Goal: Task Accomplishment & Management: Complete application form

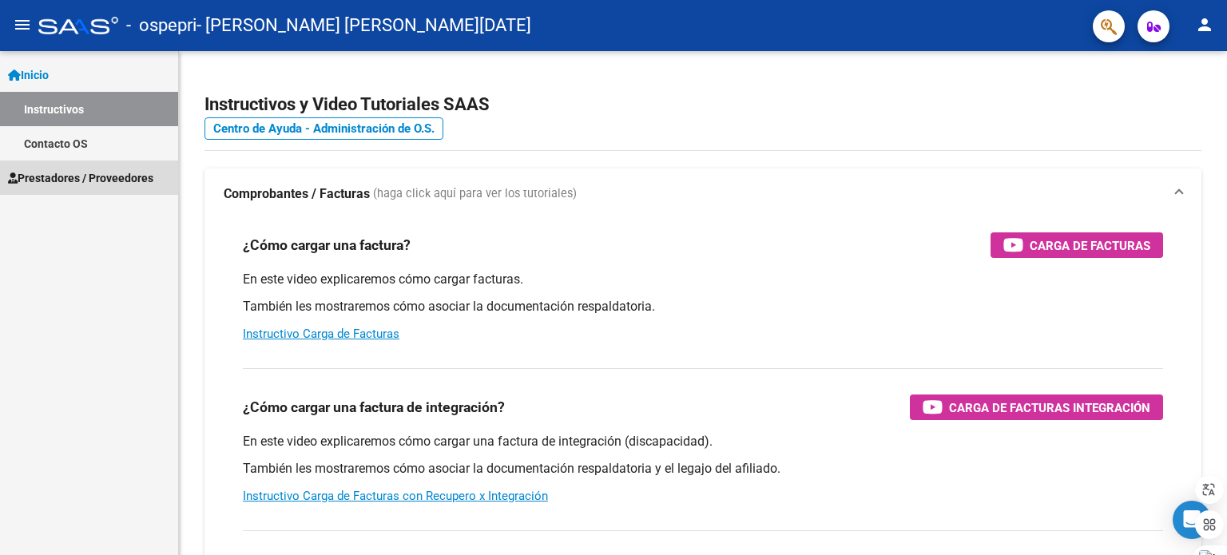
click at [96, 178] on span "Prestadores / Proveedores" at bounding box center [80, 178] width 145 height 18
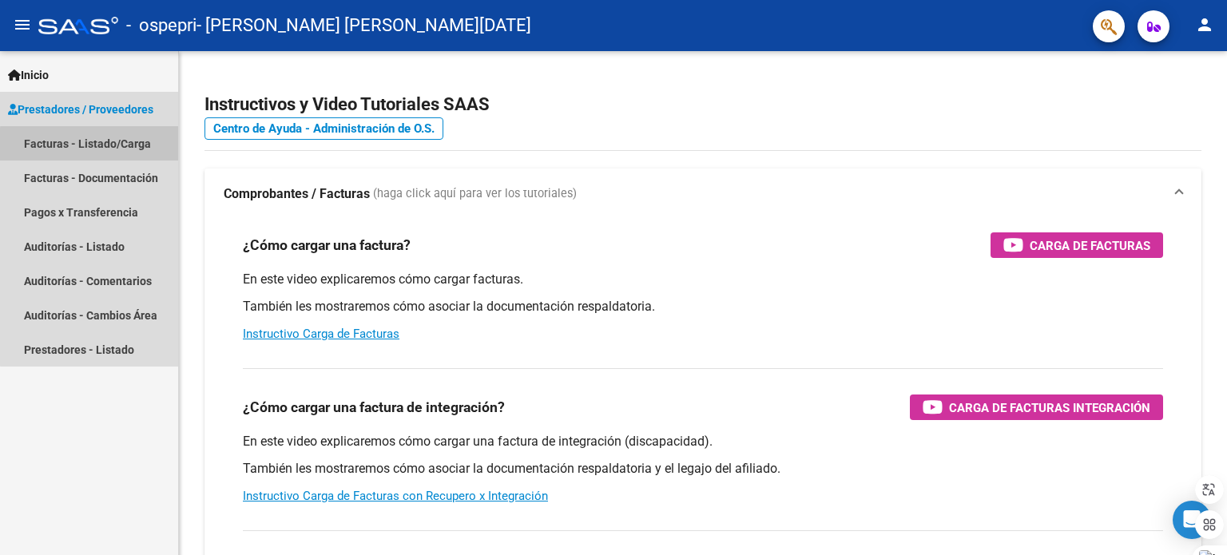
click at [115, 146] on link "Facturas - Listado/Carga" at bounding box center [89, 143] width 178 height 34
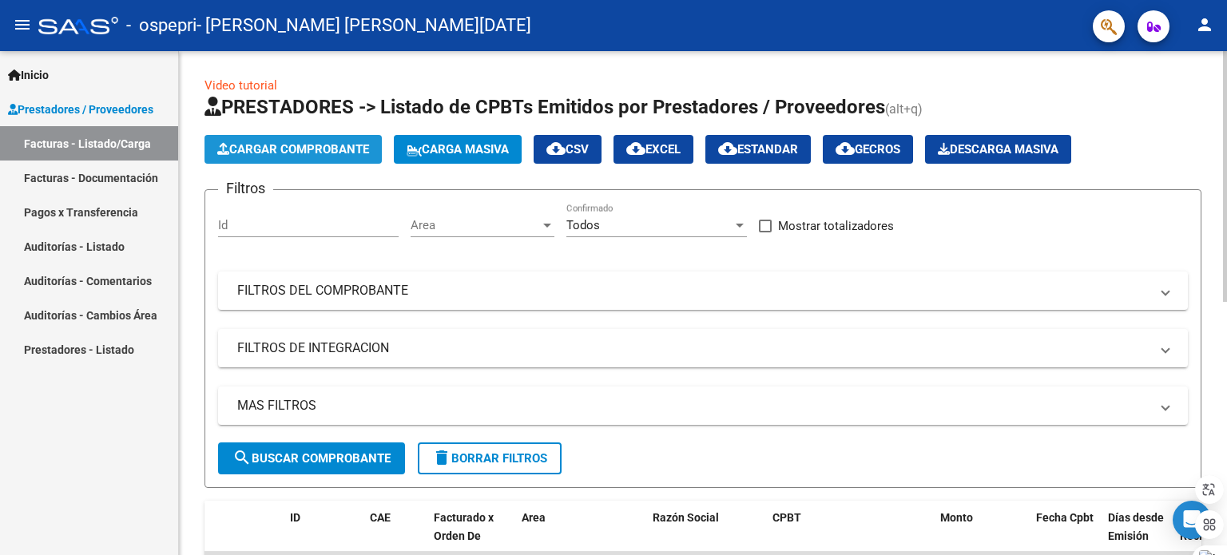
click at [283, 149] on span "Cargar Comprobante" at bounding box center [293, 149] width 152 height 14
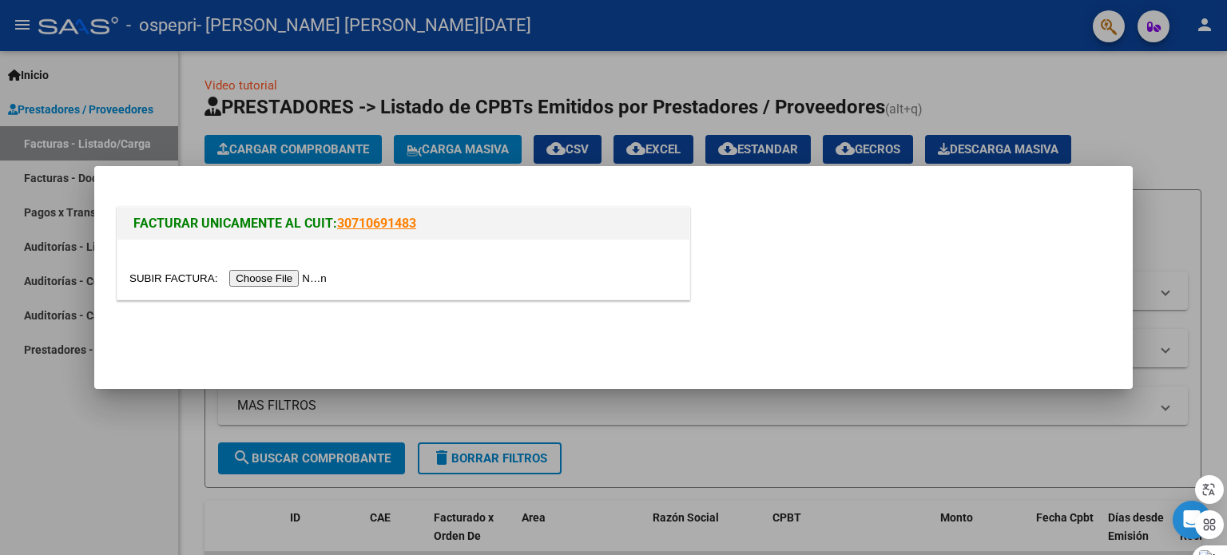
click at [274, 283] on input "file" at bounding box center [230, 278] width 202 height 17
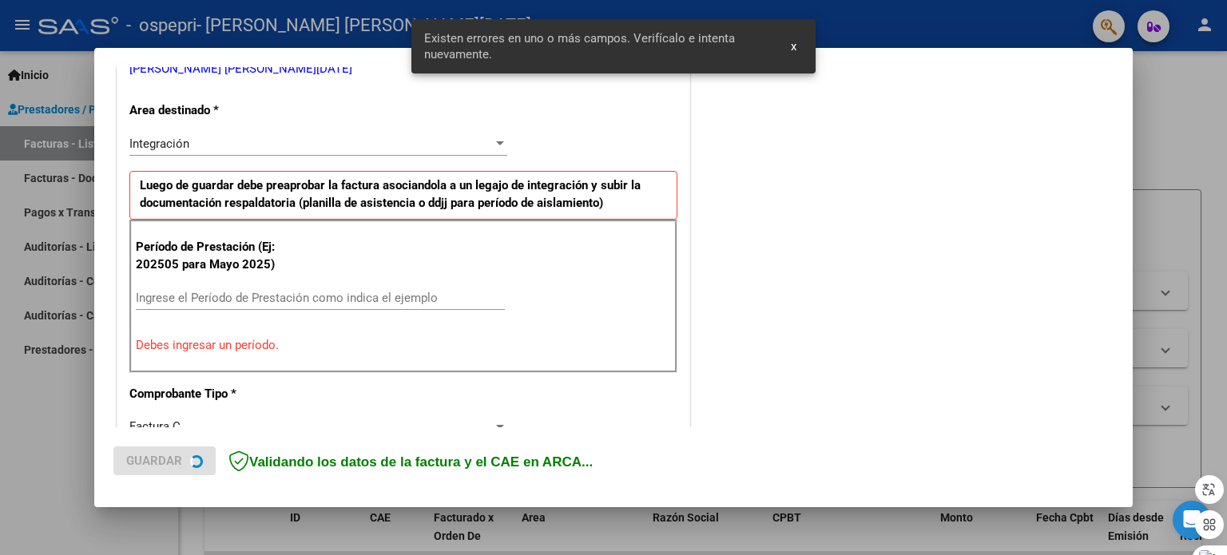
scroll to position [374, 0]
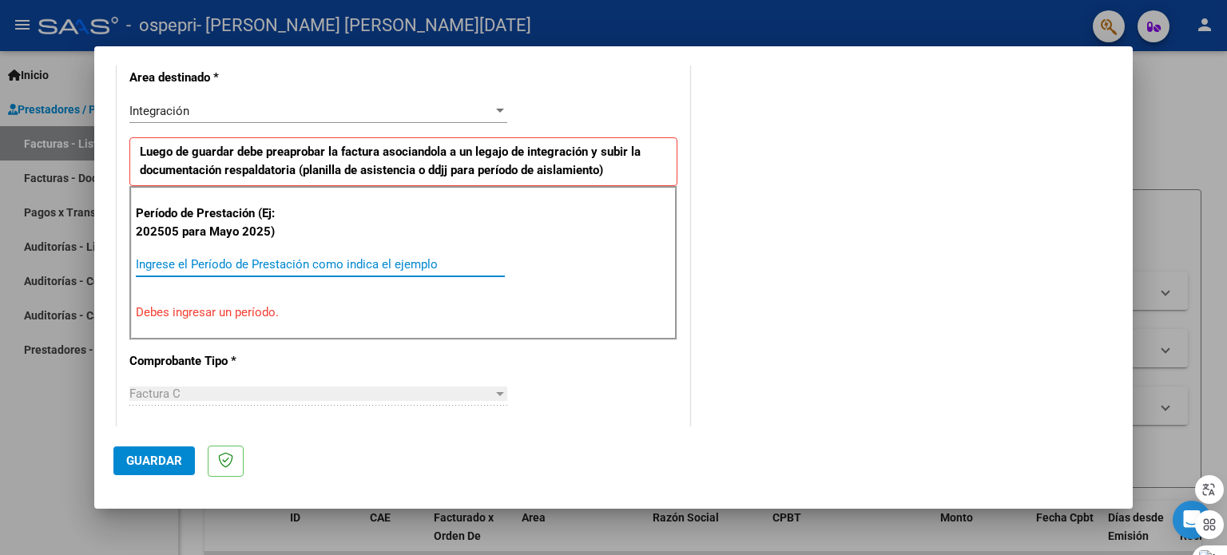
click at [240, 261] on input "Ingrese el Período de Prestación como indica el ejemplo" at bounding box center [320, 264] width 369 height 14
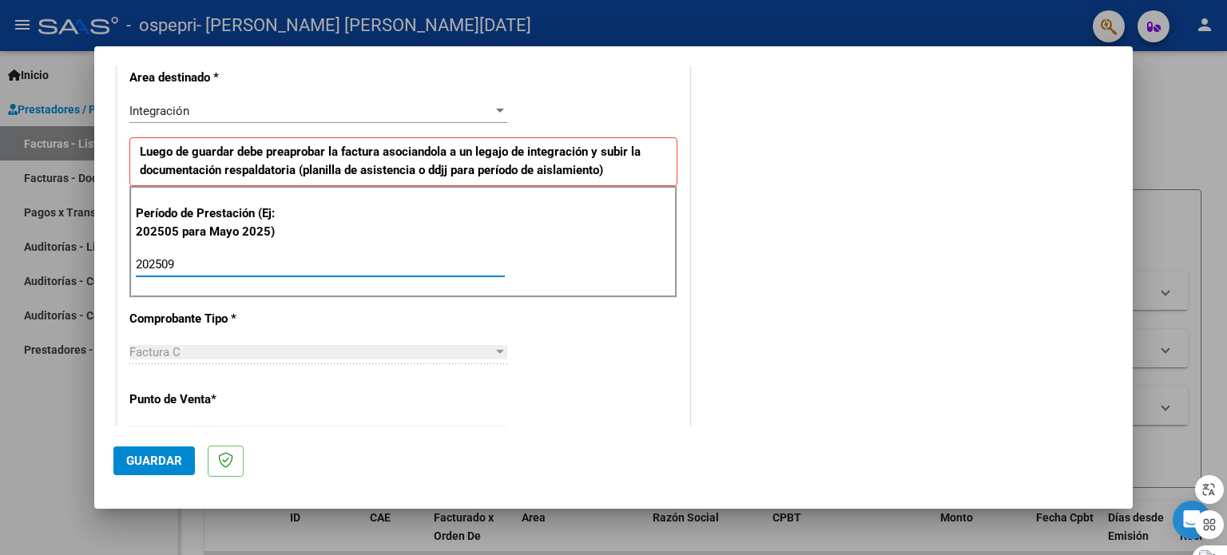
type input "202509"
click at [618, 137] on p "Luego de guardar debe preaprobar la factura asociandola a un legajo de integrac…" at bounding box center [403, 161] width 548 height 49
click at [620, 348] on div "CUIT * 27-36371541-4 Ingresar CUIT ANALISIS PRESTADOR NEDER MELISA NOEL ARCA Pa…" at bounding box center [403, 493] width 572 height 1203
click at [683, 255] on div "DATOS DEL COMPROBANTE CUIT * 27-36371541-4 Ingresar CUIT ANALISIS PRESTADOR NED…" at bounding box center [404, 477] width 574 height 1236
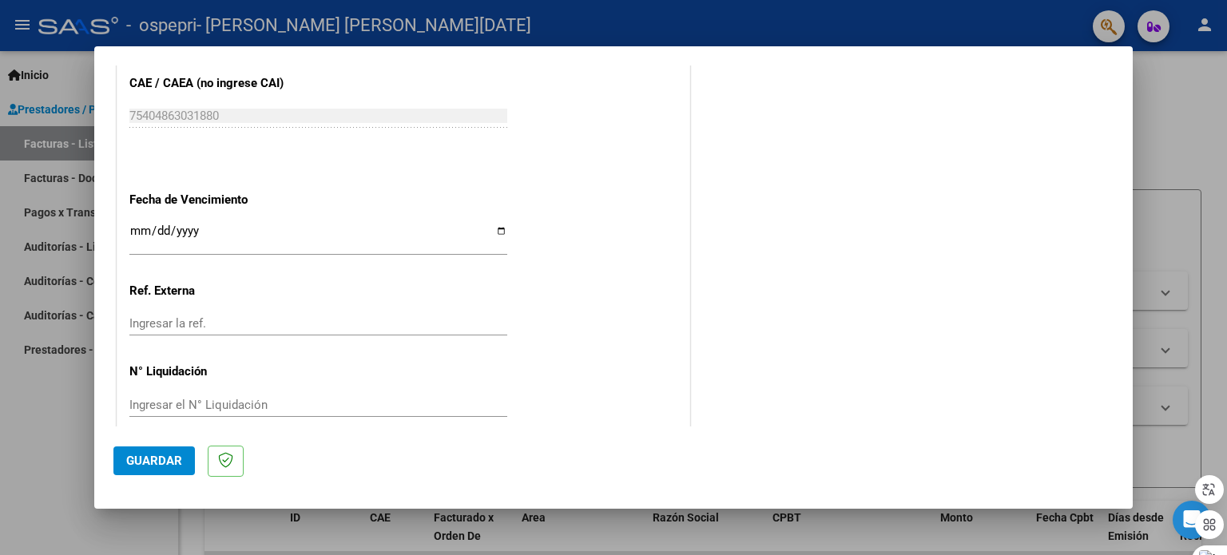
scroll to position [1043, 0]
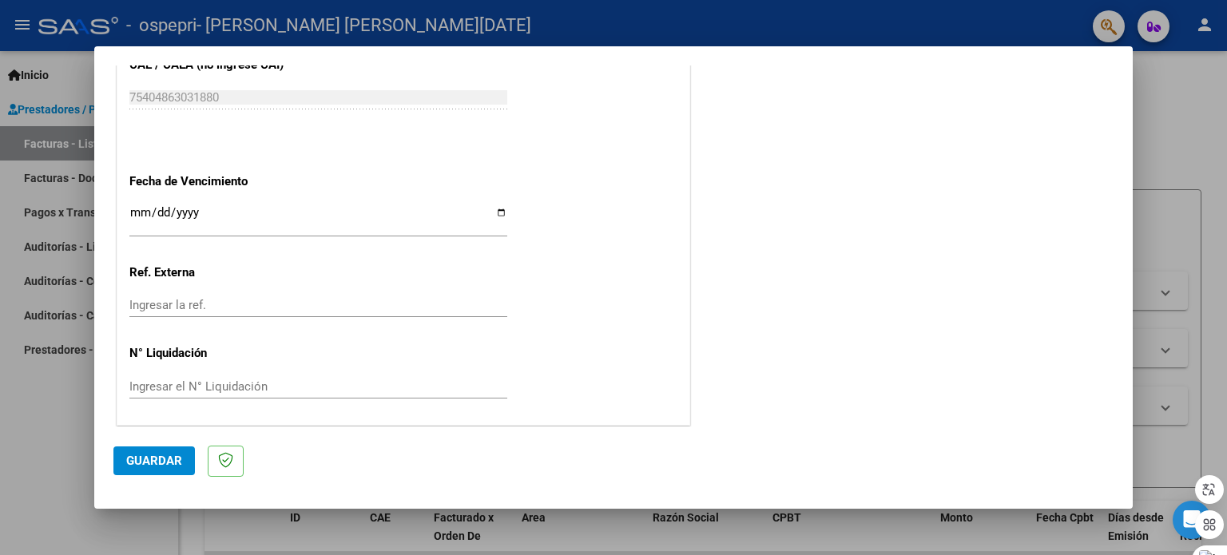
click at [137, 211] on input "Ingresar la fecha" at bounding box center [318, 219] width 378 height 26
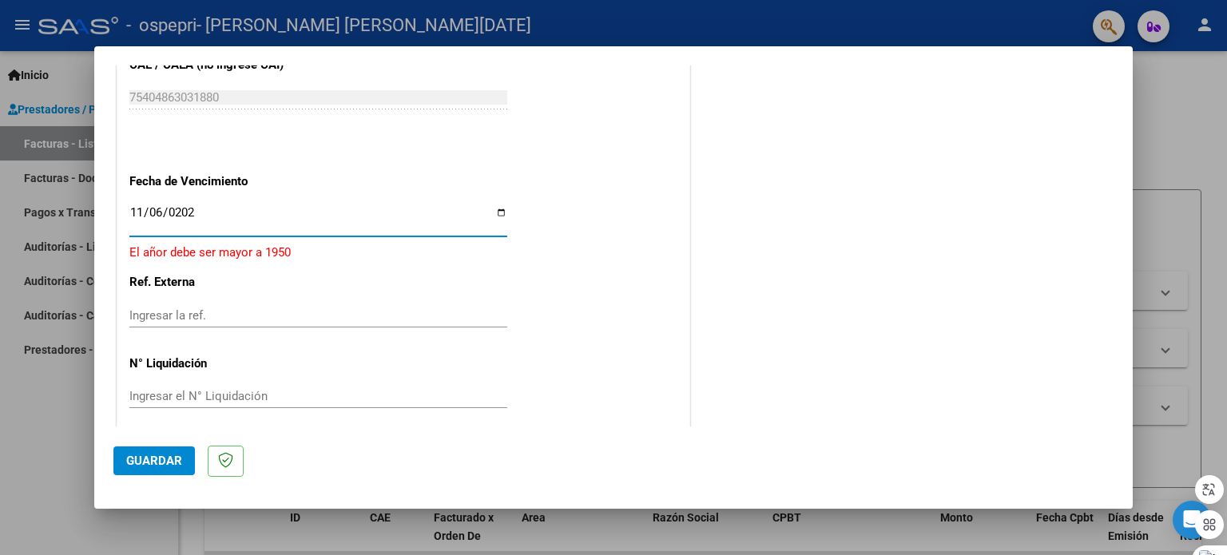
type input "2025-11-06"
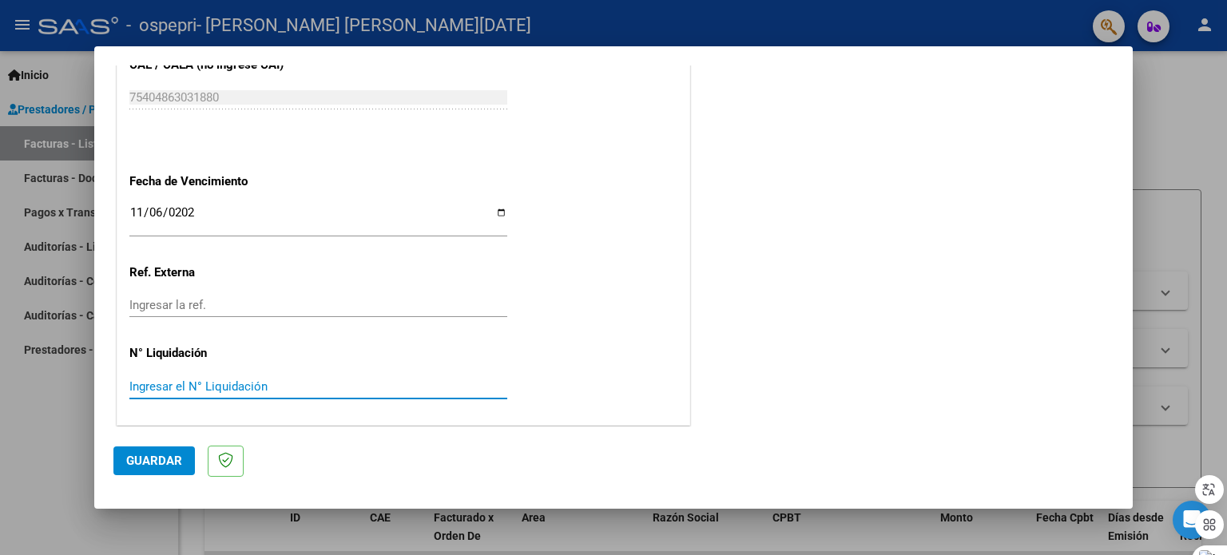
click at [182, 380] on input "Ingresar el N° Liquidación" at bounding box center [318, 387] width 378 height 14
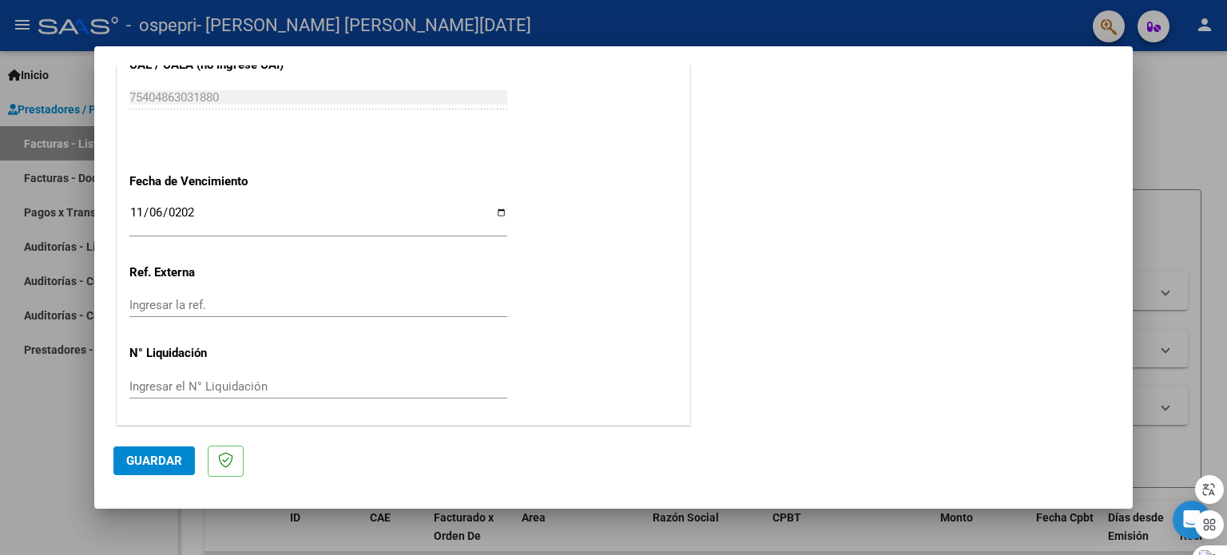
click at [176, 376] on div "Ingresar el N° Liquidación" at bounding box center [318, 387] width 378 height 24
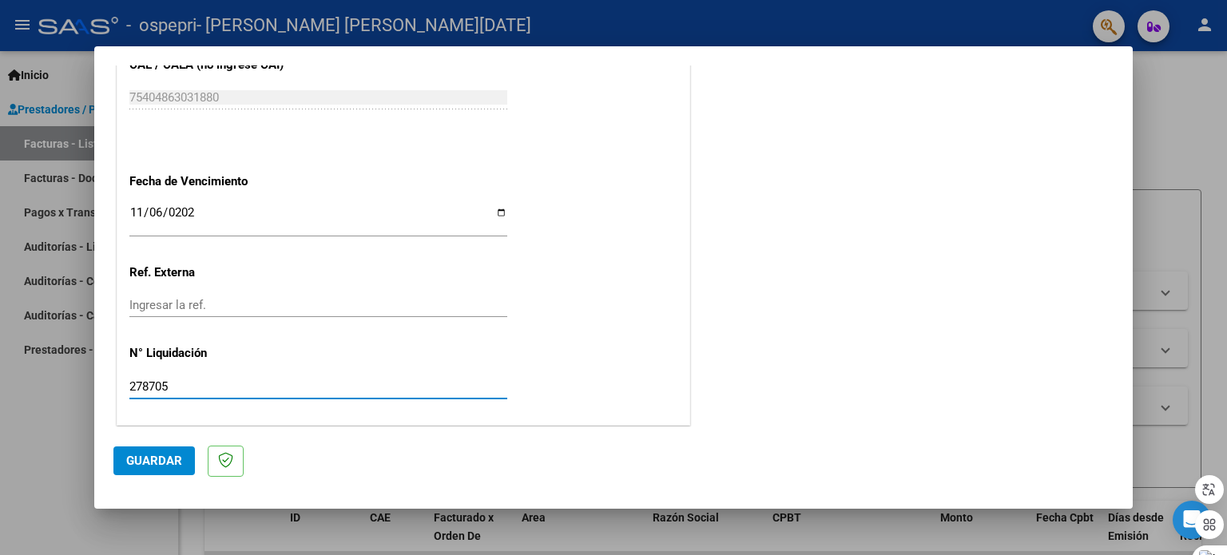
type input "278705"
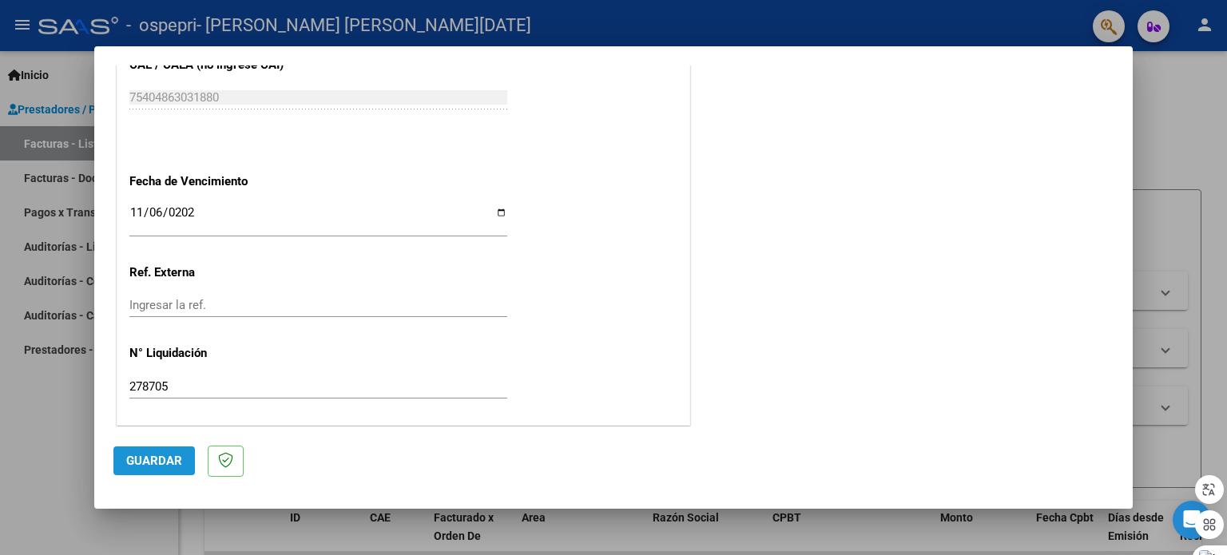
click at [167, 451] on button "Guardar" at bounding box center [153, 461] width 81 height 29
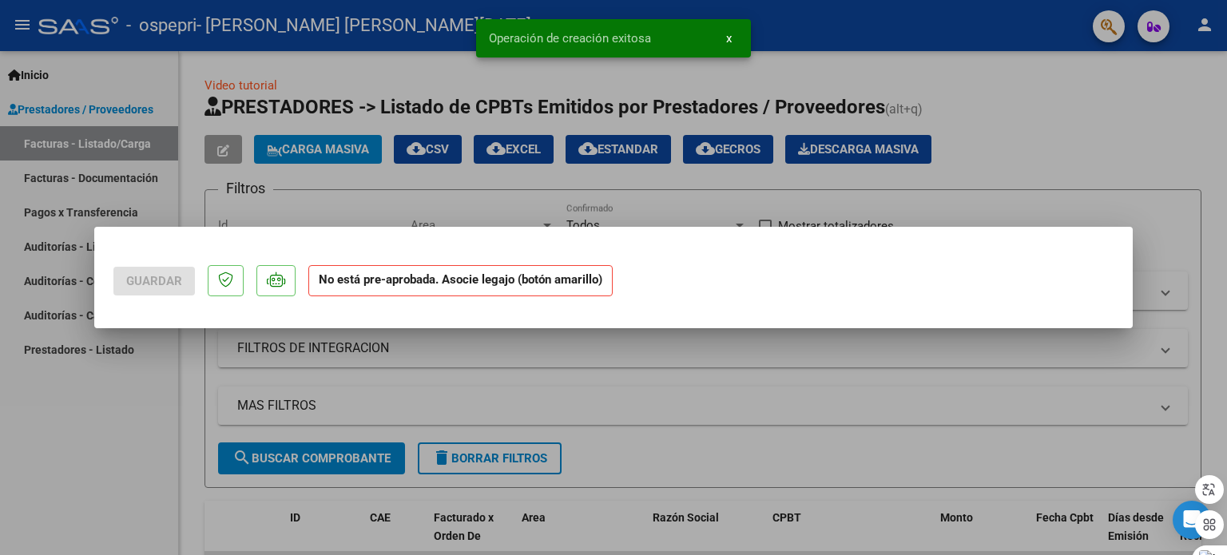
scroll to position [0, 0]
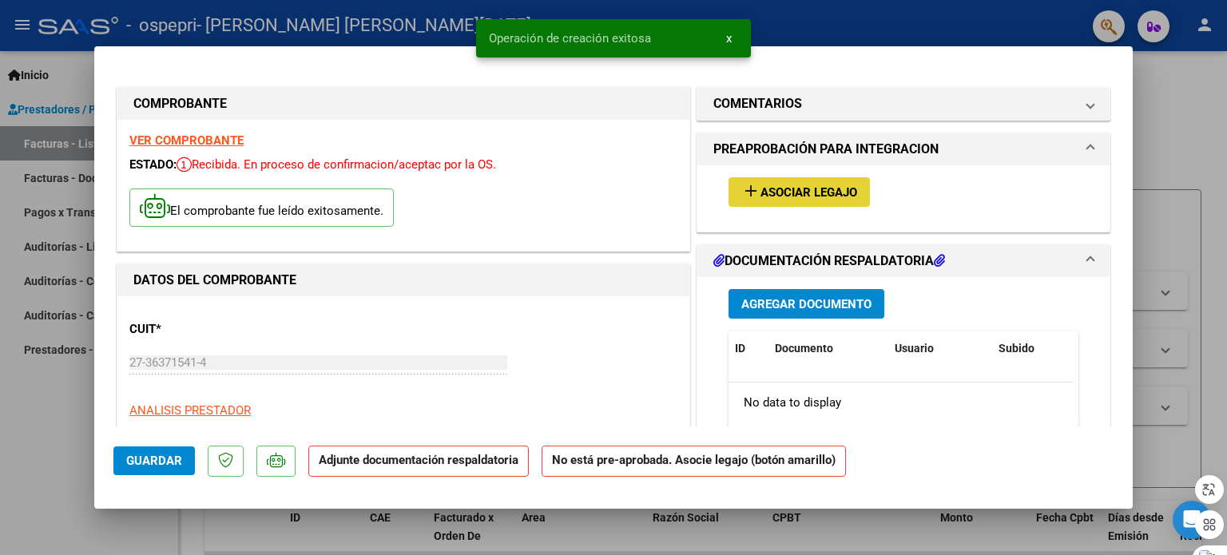
click at [830, 195] on span "Asociar Legajo" at bounding box center [809, 192] width 97 height 14
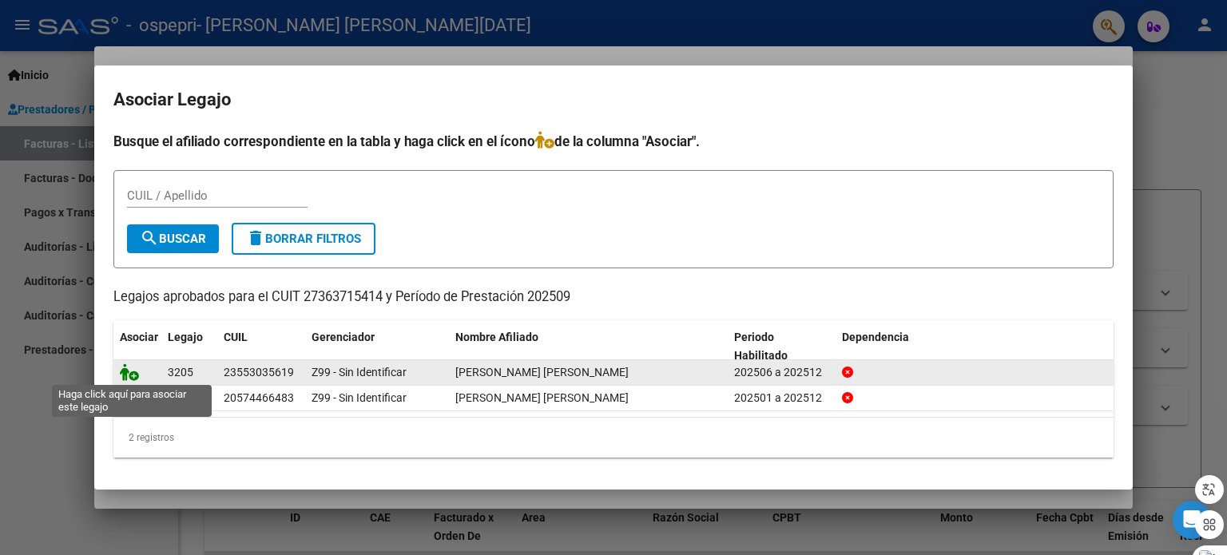
click at [127, 372] on icon at bounding box center [129, 373] width 19 height 18
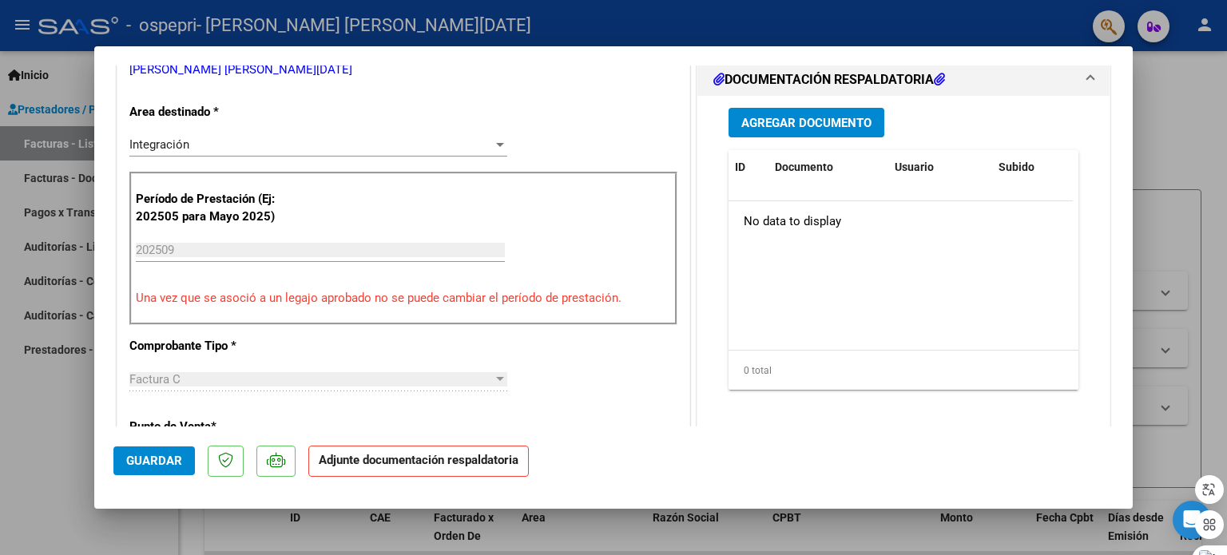
scroll to position [346, 0]
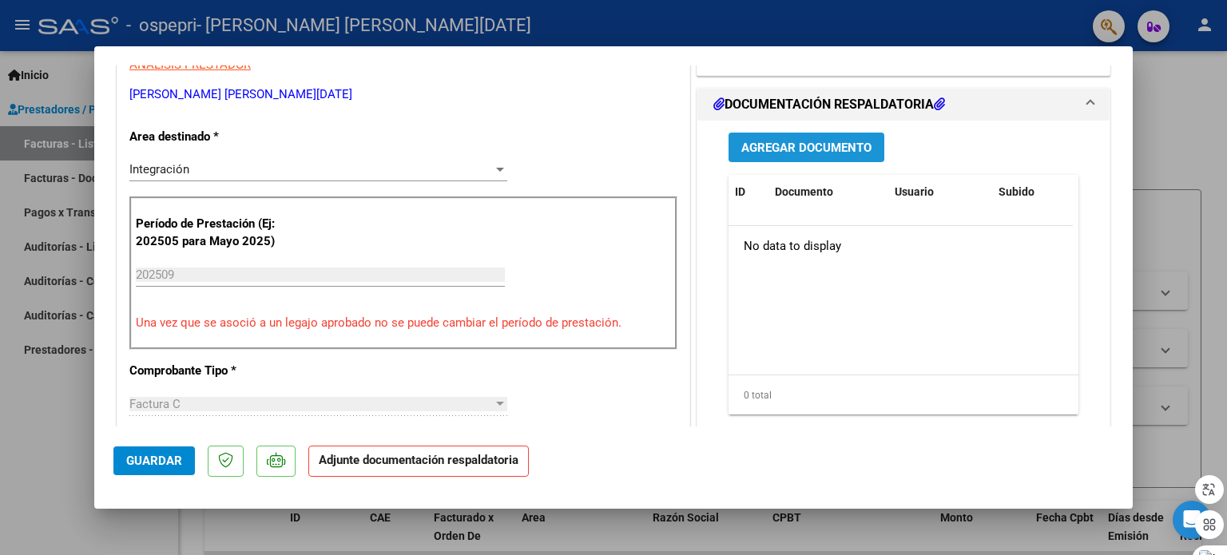
click at [817, 140] on span "Agregar Documento" at bounding box center [806, 147] width 130 height 14
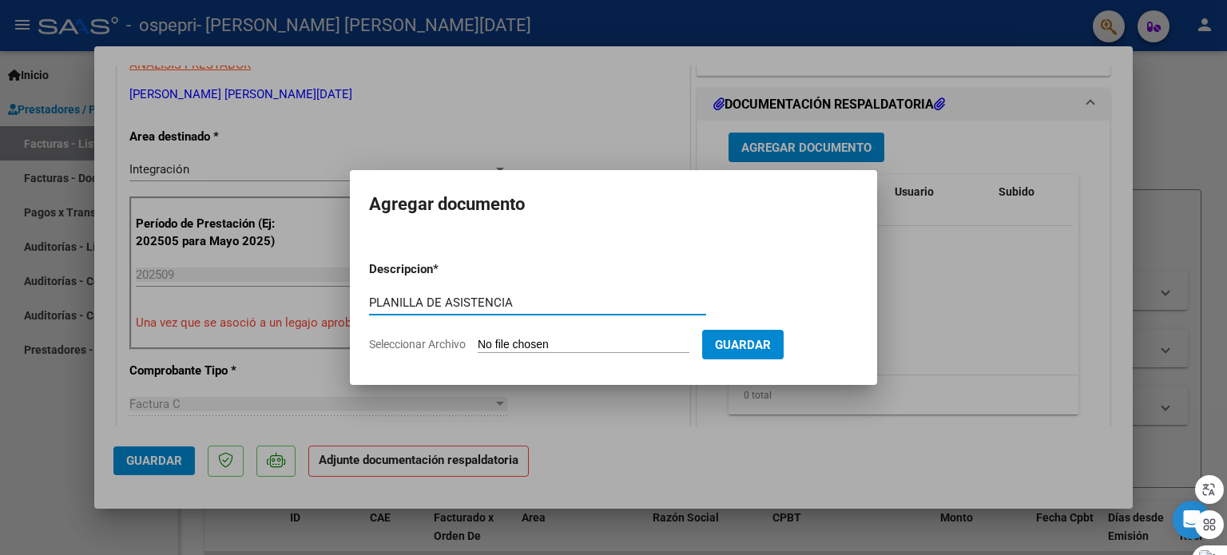
type input "PLANILLA DE ASISTENCIA"
click at [771, 342] on span "Guardar" at bounding box center [743, 345] width 56 height 14
click at [508, 344] on input "Seleccionar Archivo" at bounding box center [584, 345] width 212 height 15
type input "C:\fakepath\CamScanner 01-10-2025 19.07_3.pdf"
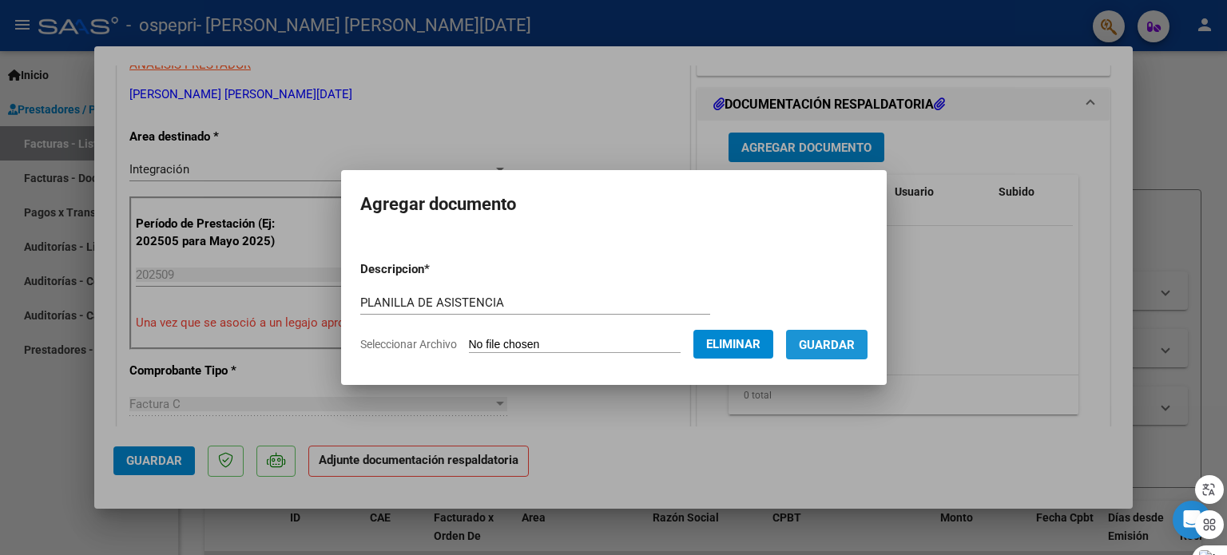
click at [855, 348] on span "Guardar" at bounding box center [827, 345] width 56 height 14
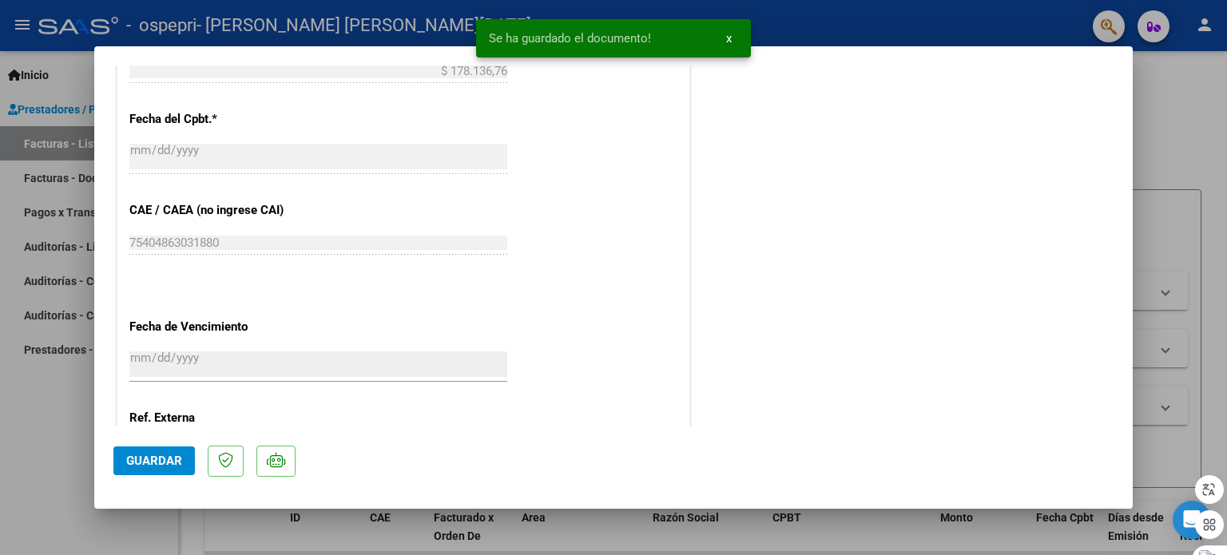
scroll to position [1067, 0]
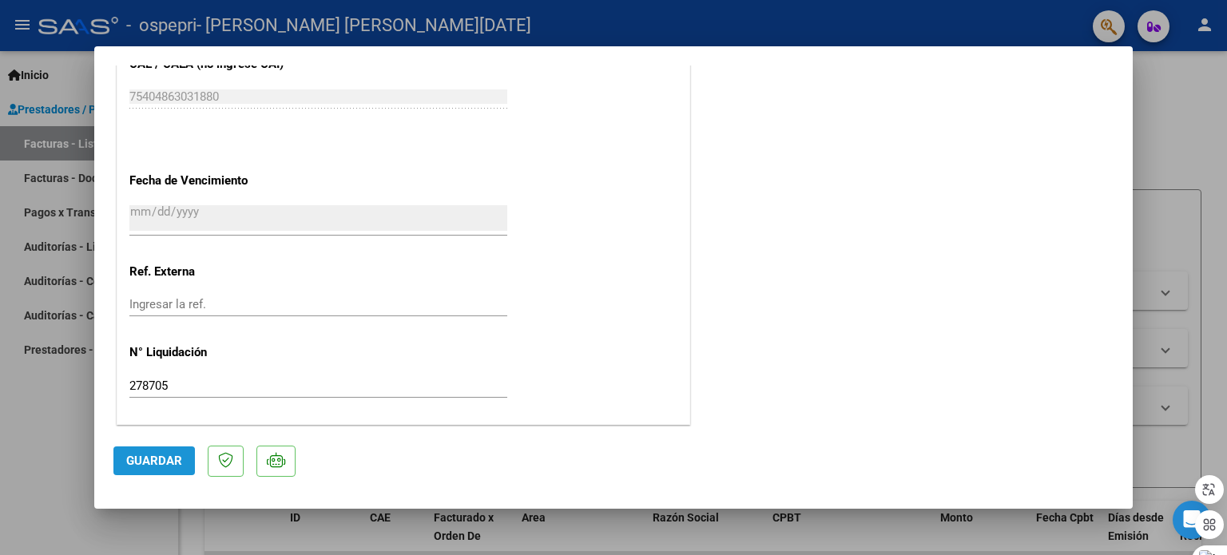
click at [137, 463] on span "Guardar" at bounding box center [154, 461] width 56 height 14
click at [171, 447] on button "Guardar" at bounding box center [153, 461] width 81 height 29
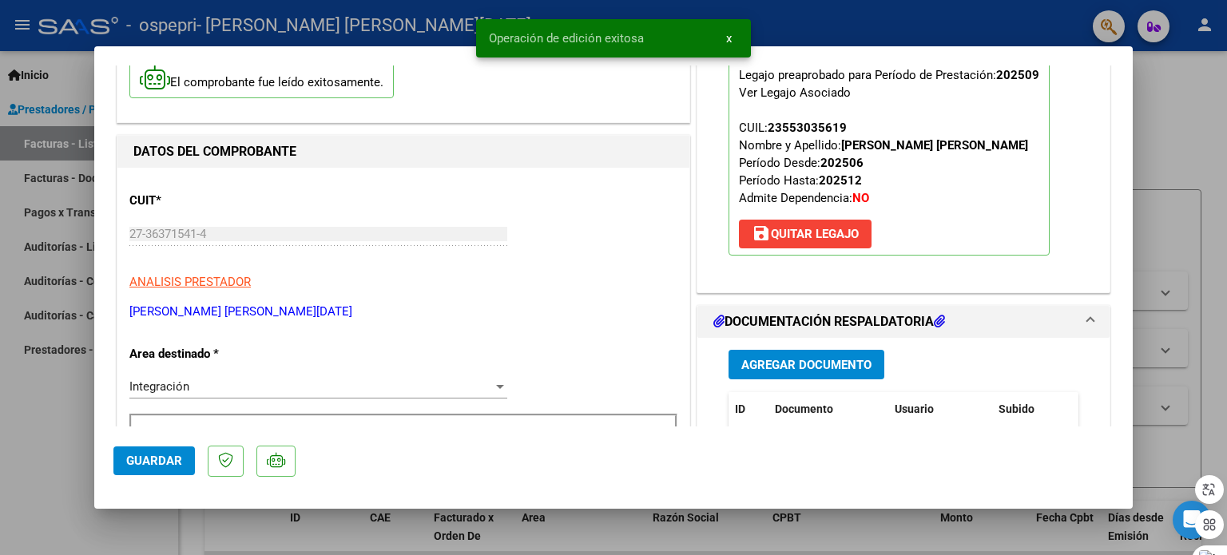
scroll to position [0, 0]
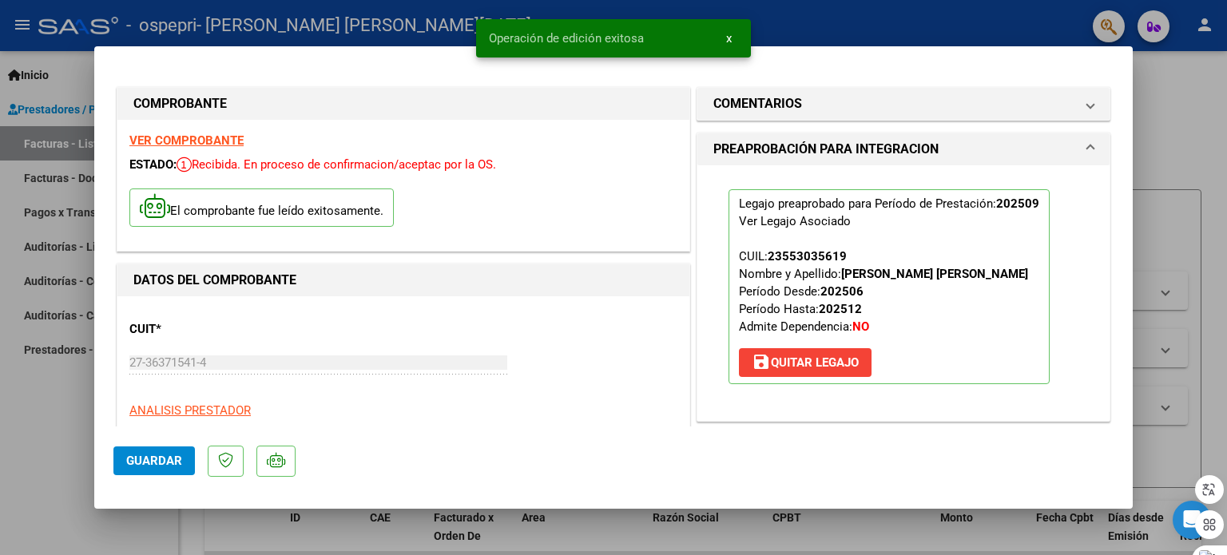
click at [60, 315] on div at bounding box center [613, 277] width 1227 height 555
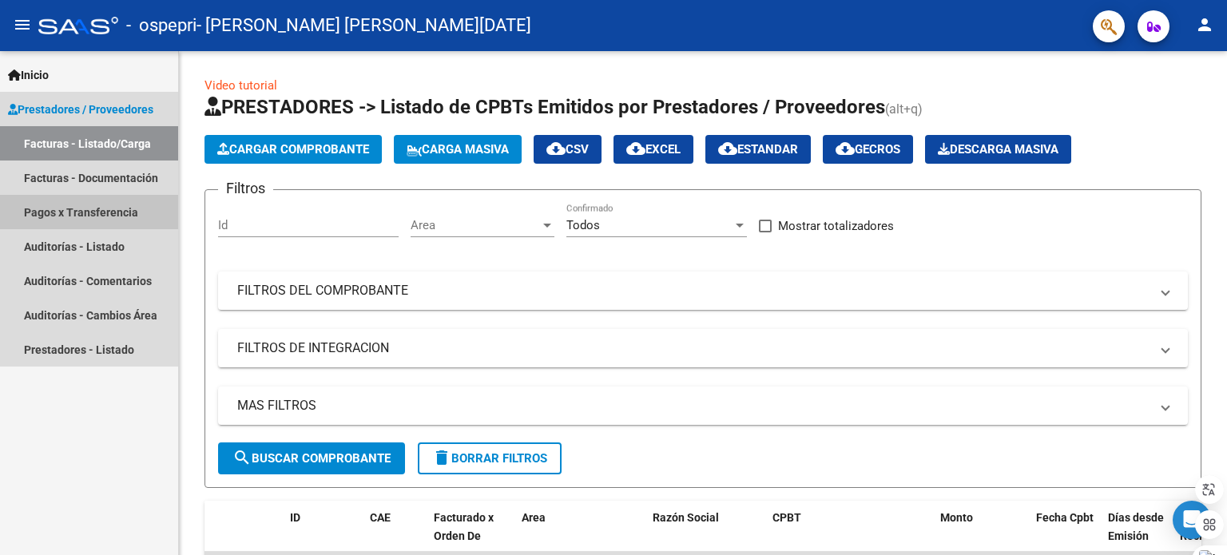
click at [74, 208] on link "Pagos x Transferencia" at bounding box center [89, 212] width 178 height 34
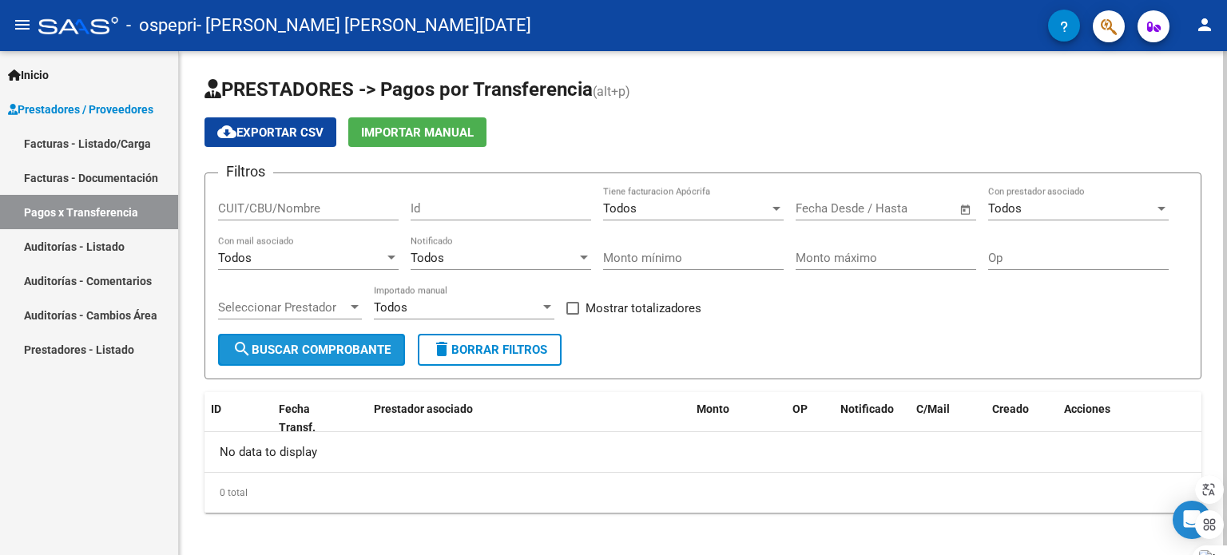
click at [372, 353] on span "search Buscar Comprobante" at bounding box center [312, 350] width 158 height 14
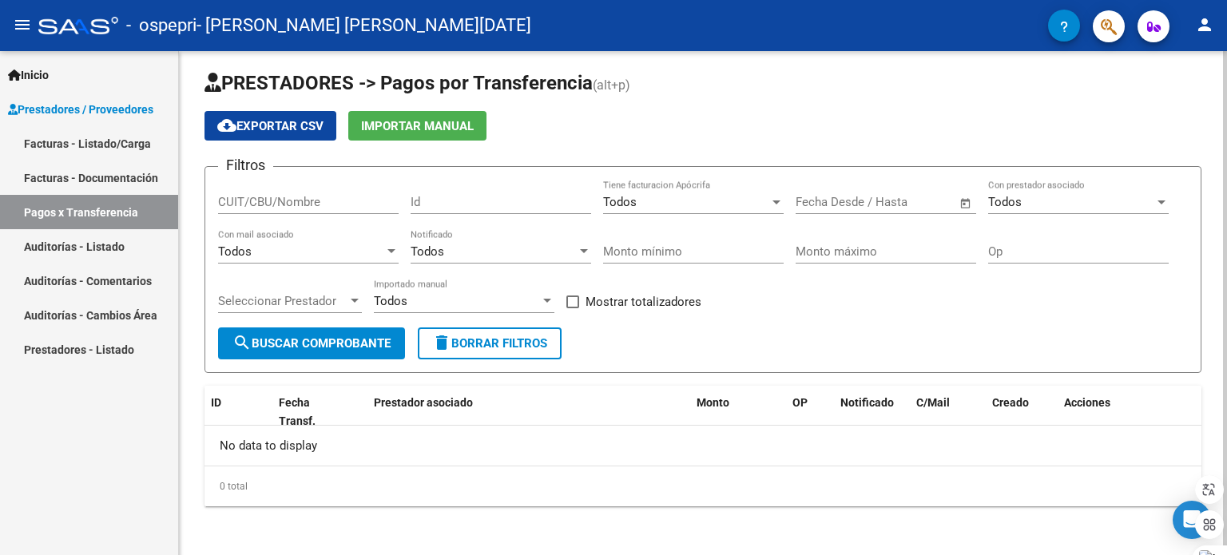
click at [1224, 341] on div at bounding box center [1225, 304] width 4 height 497
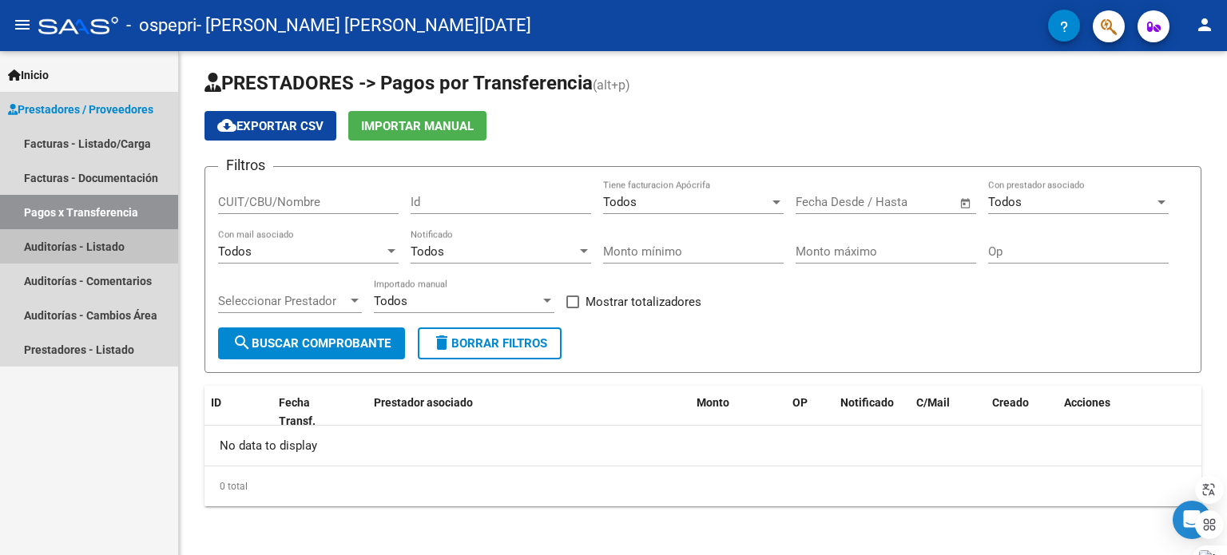
click at [63, 244] on link "Auditorías - Listado" at bounding box center [89, 246] width 178 height 34
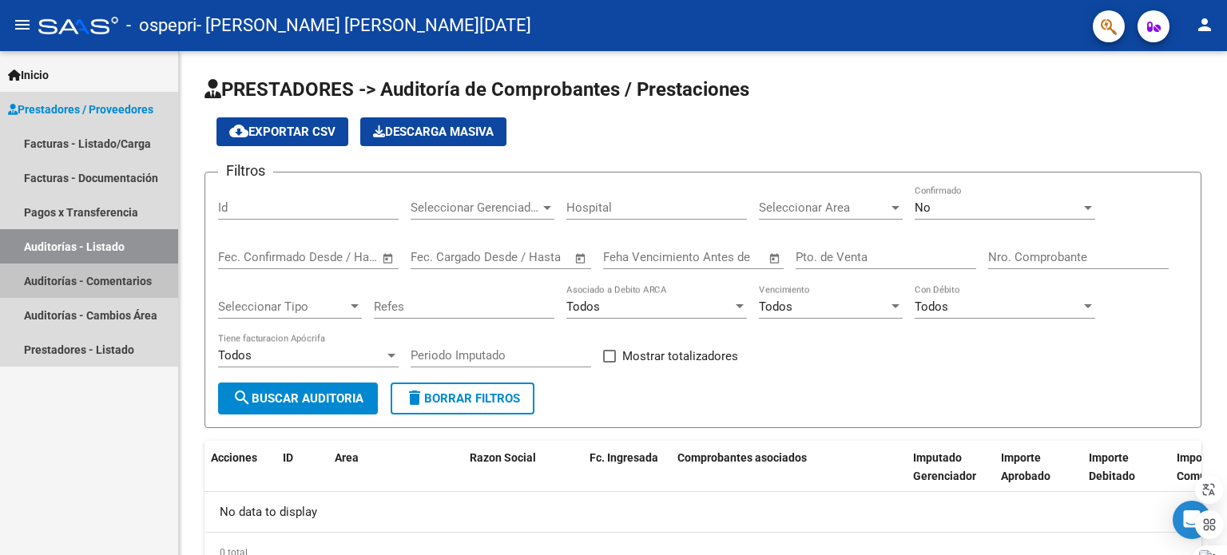
click at [77, 276] on link "Auditorías - Comentarios" at bounding box center [89, 281] width 178 height 34
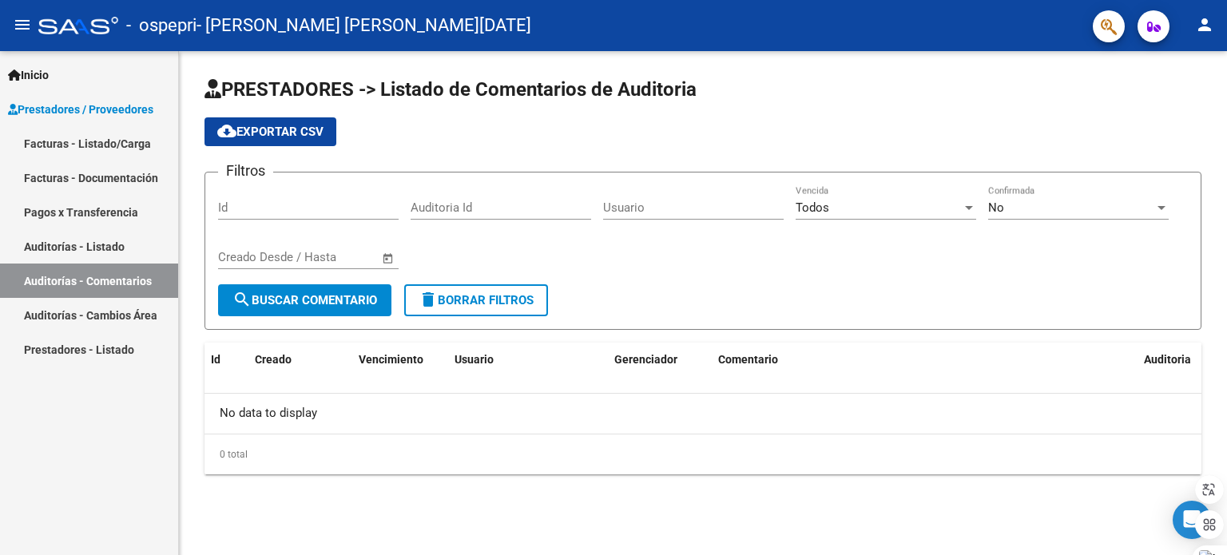
click at [93, 309] on link "Auditorías - Cambios Área" at bounding box center [89, 315] width 178 height 34
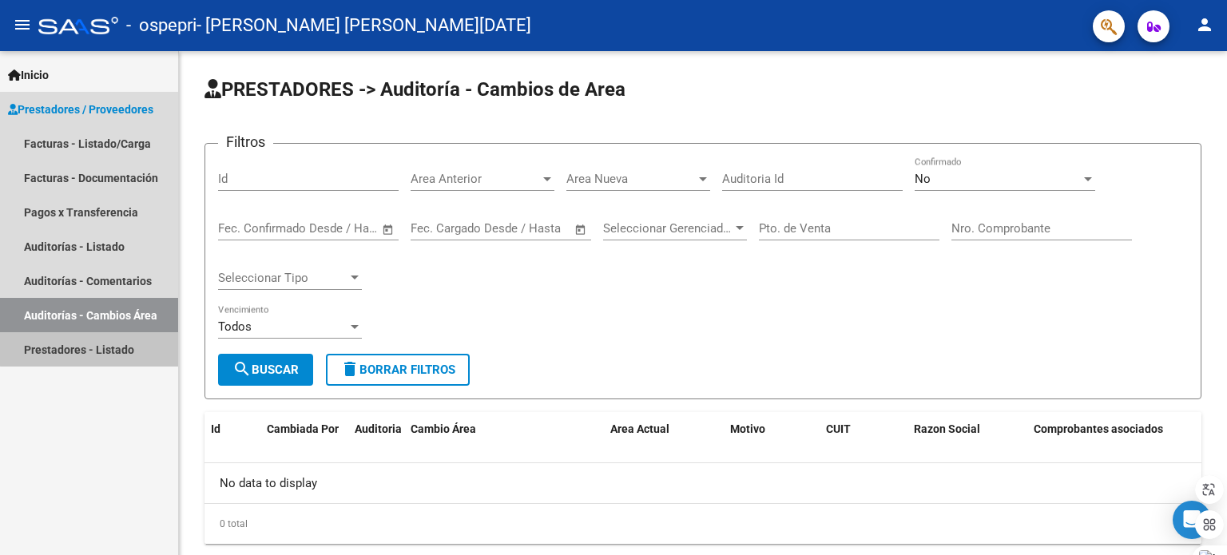
click at [96, 336] on link "Prestadores - Listado" at bounding box center [89, 349] width 178 height 34
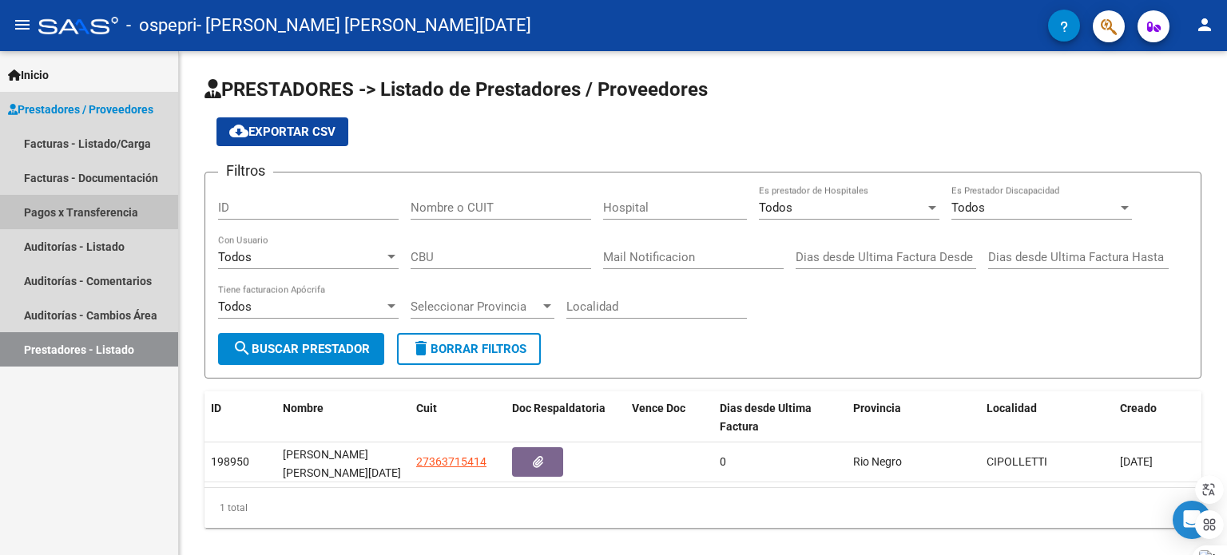
click at [86, 212] on link "Pagos x Transferencia" at bounding box center [89, 212] width 178 height 34
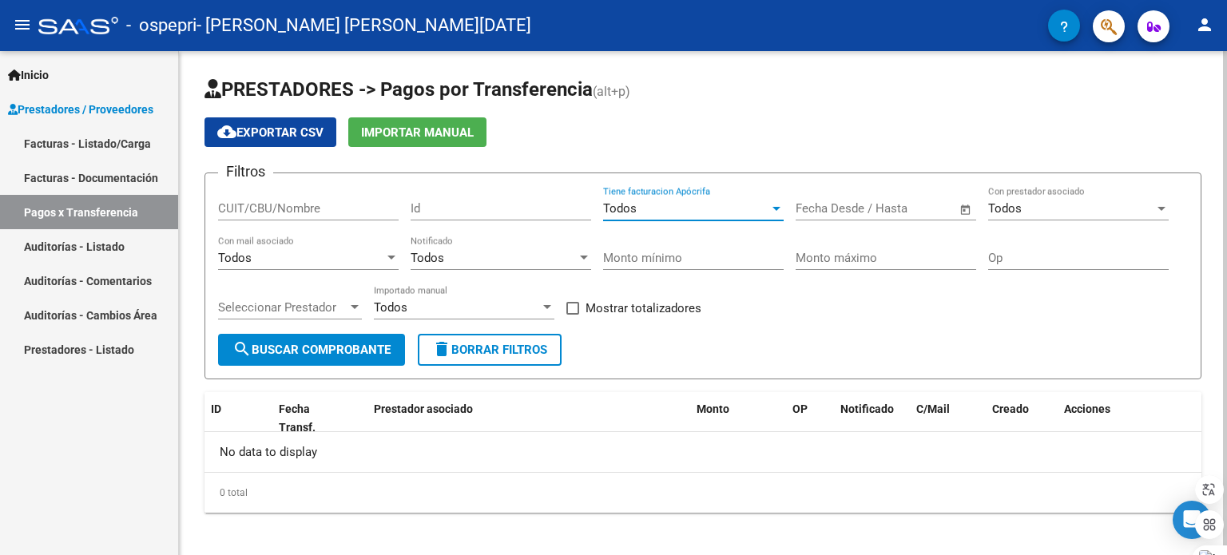
click at [730, 210] on div "Todos" at bounding box center [686, 208] width 166 height 14
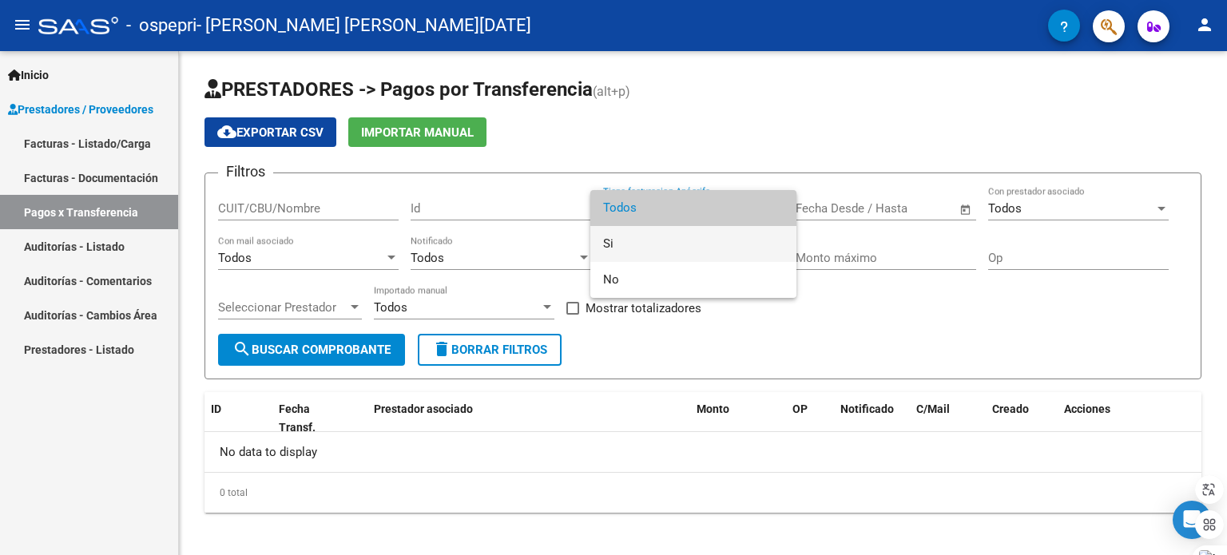
click at [730, 232] on span "Si" at bounding box center [693, 244] width 181 height 36
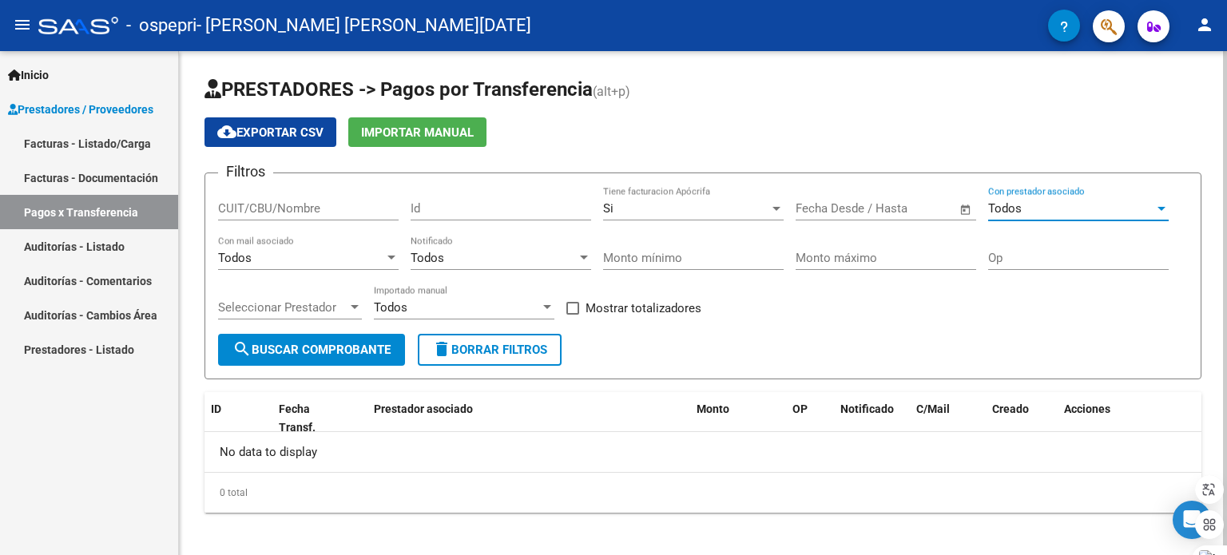
click at [1063, 209] on div "Todos" at bounding box center [1071, 208] width 166 height 14
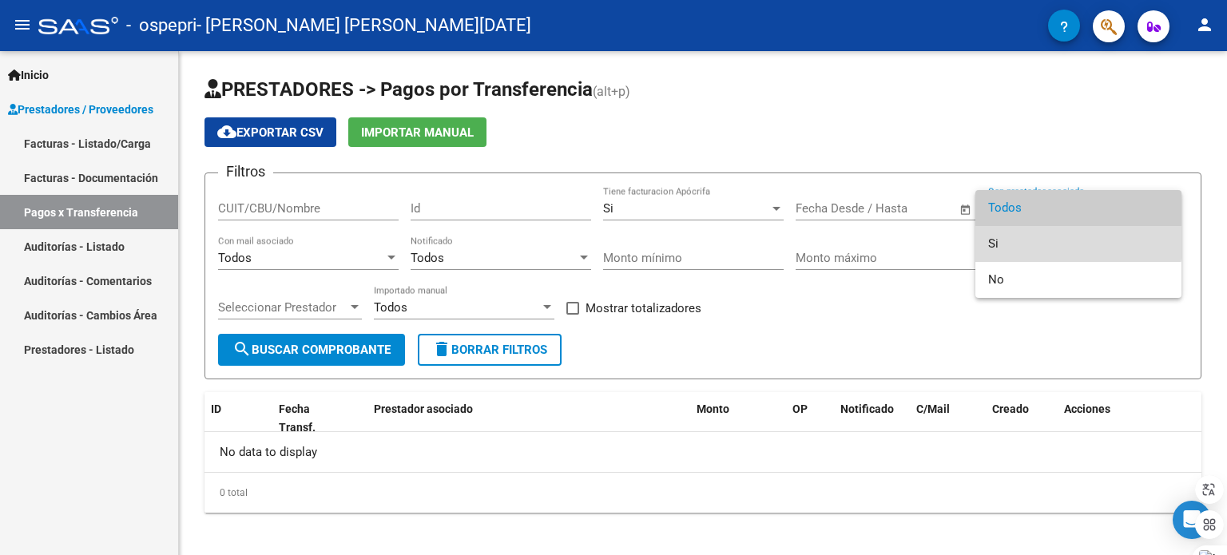
click at [1071, 241] on span "Si" at bounding box center [1078, 244] width 181 height 36
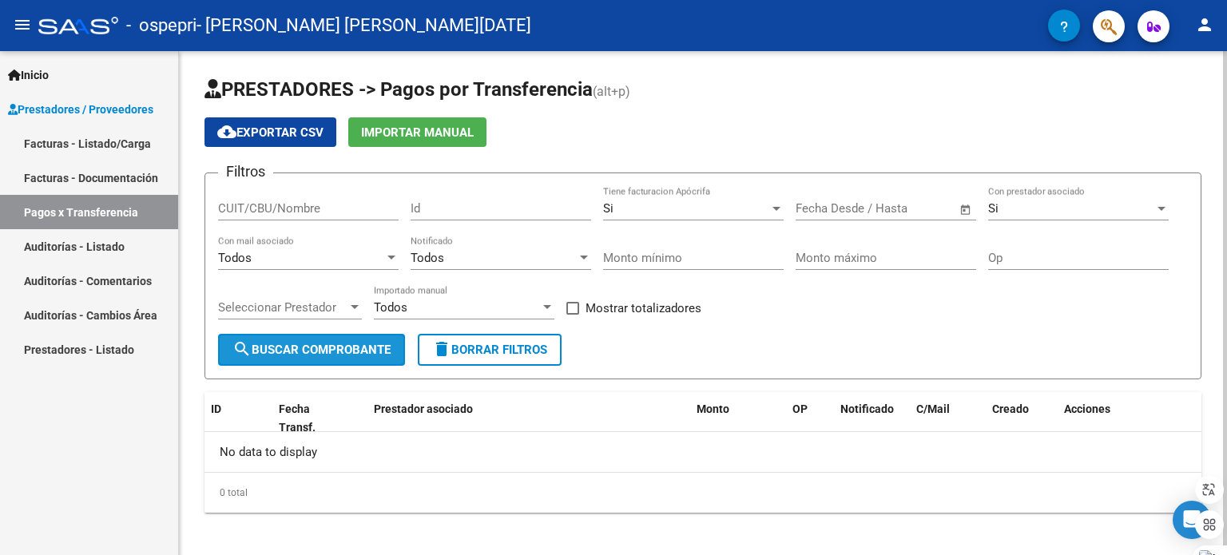
click at [339, 345] on span "search Buscar Comprobante" at bounding box center [312, 350] width 158 height 14
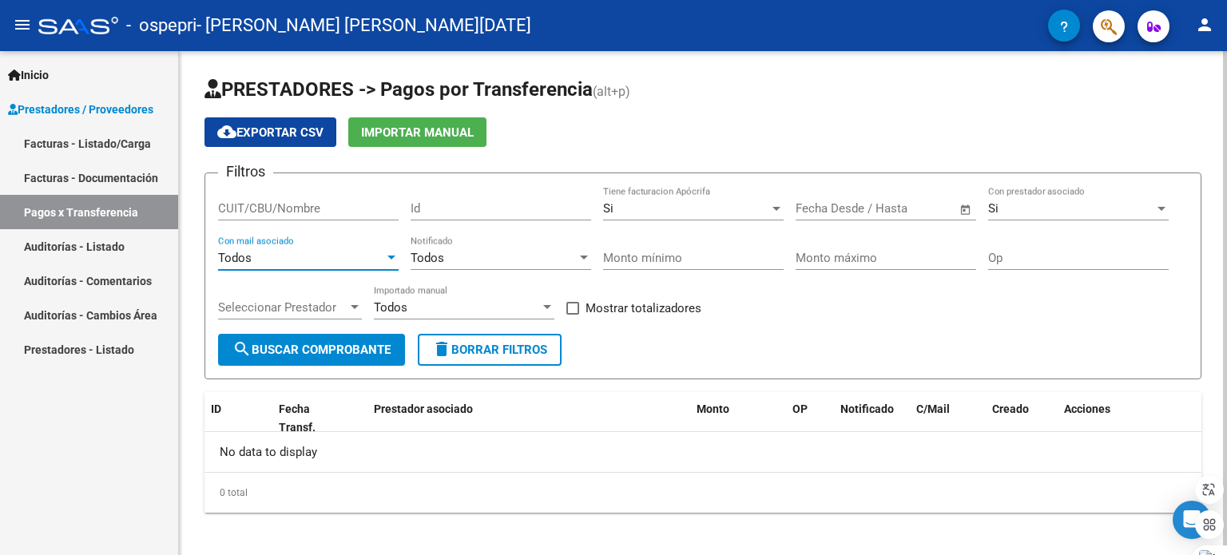
click at [355, 253] on div "Todos" at bounding box center [301, 258] width 166 height 14
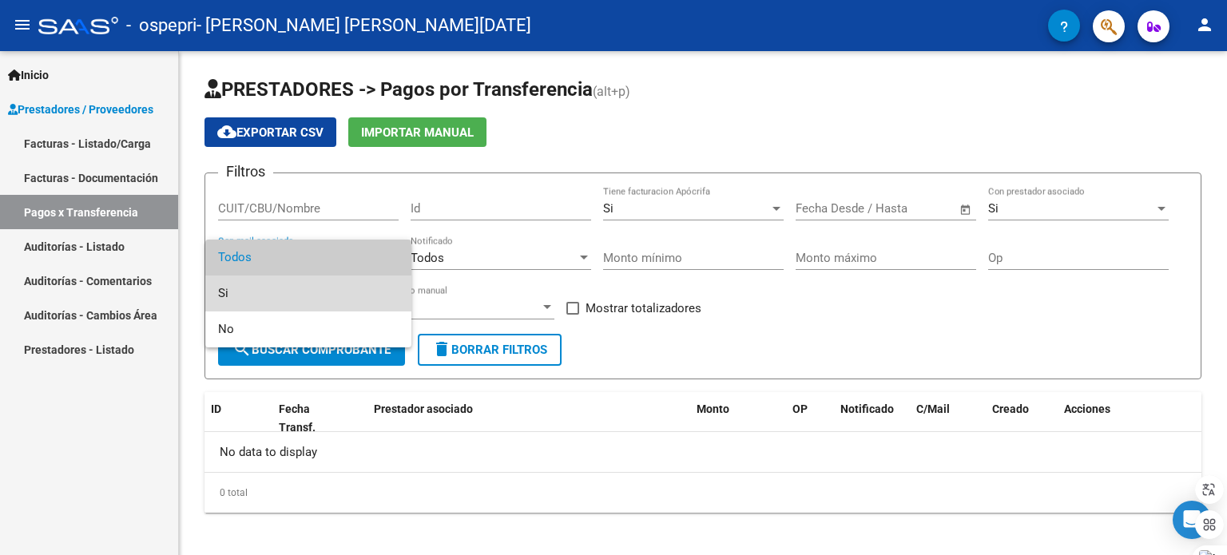
click at [348, 300] on span "Si" at bounding box center [308, 294] width 181 height 36
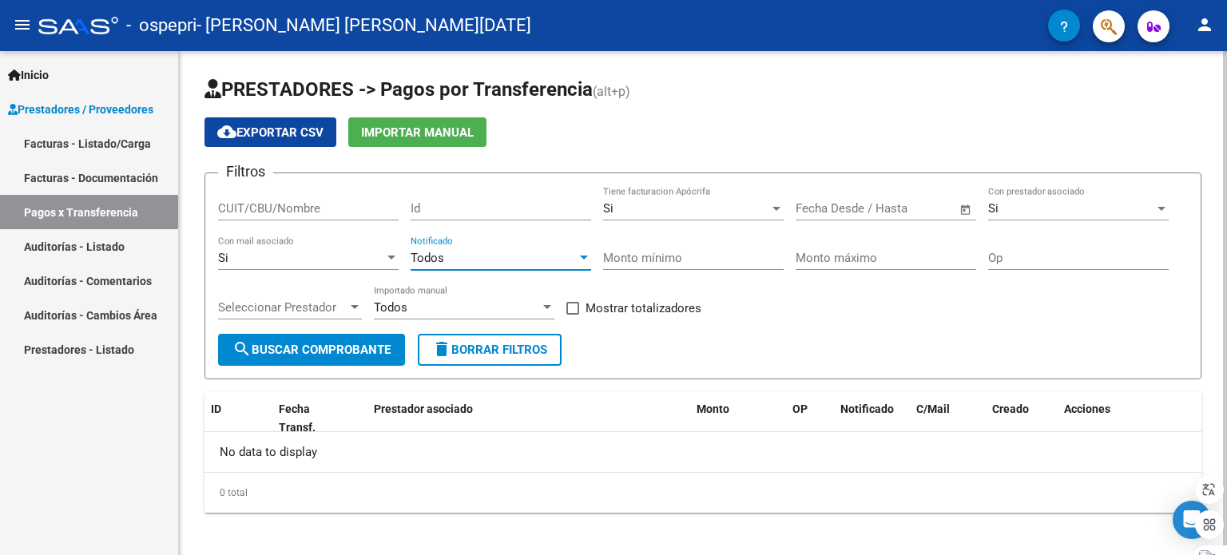
click at [474, 254] on div "Todos" at bounding box center [494, 258] width 166 height 14
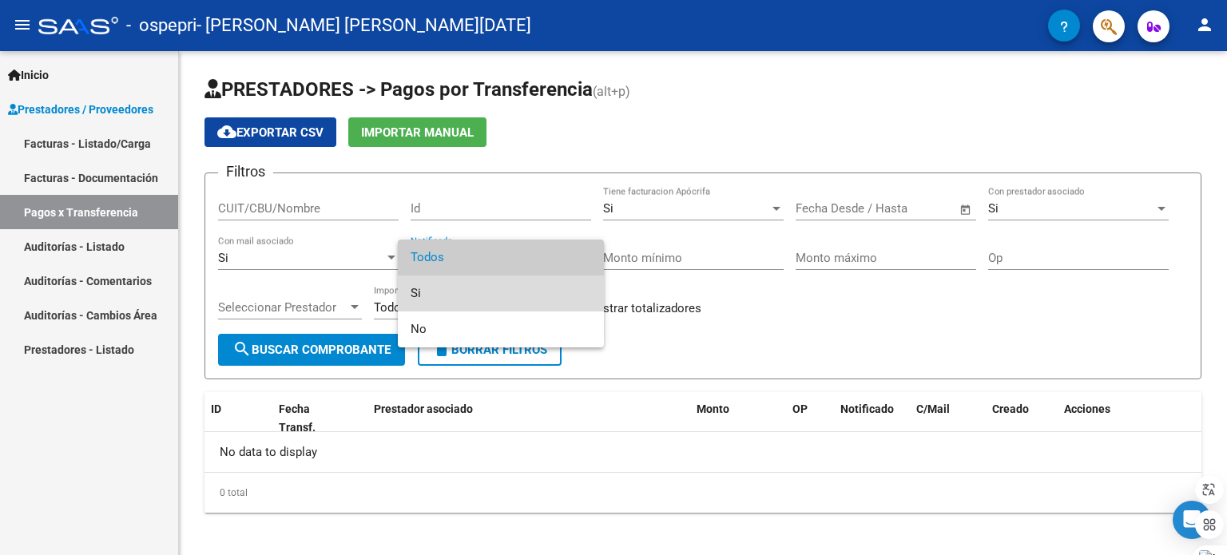
click at [475, 286] on span "Si" at bounding box center [501, 294] width 181 height 36
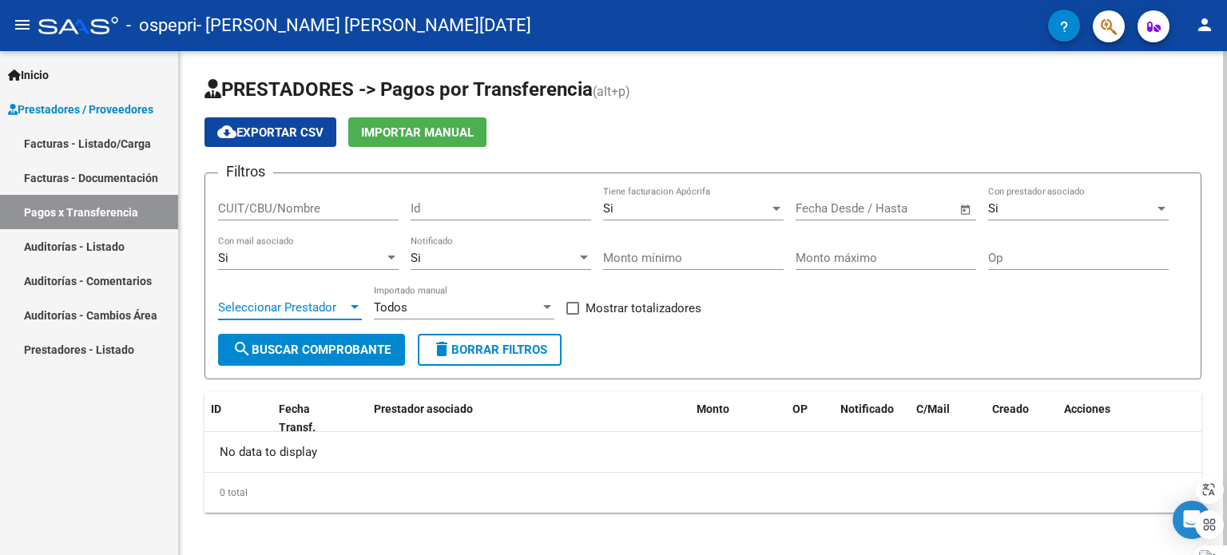
click at [320, 306] on span "Seleccionar Prestador" at bounding box center [282, 307] width 129 height 14
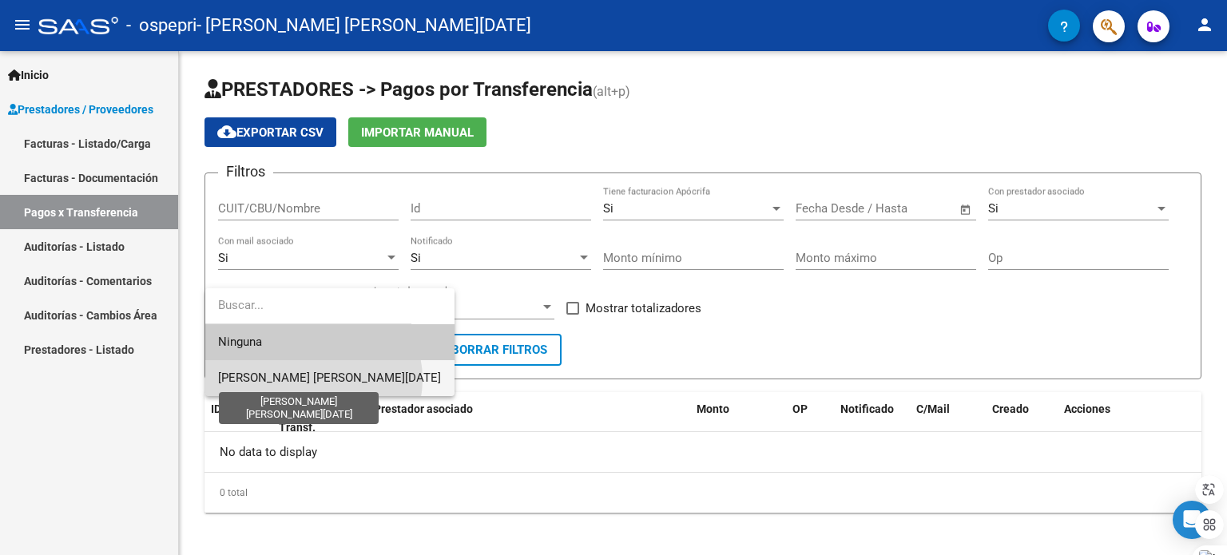
click at [313, 380] on span "[PERSON_NAME] [PERSON_NAME][DATE]" at bounding box center [329, 378] width 223 height 14
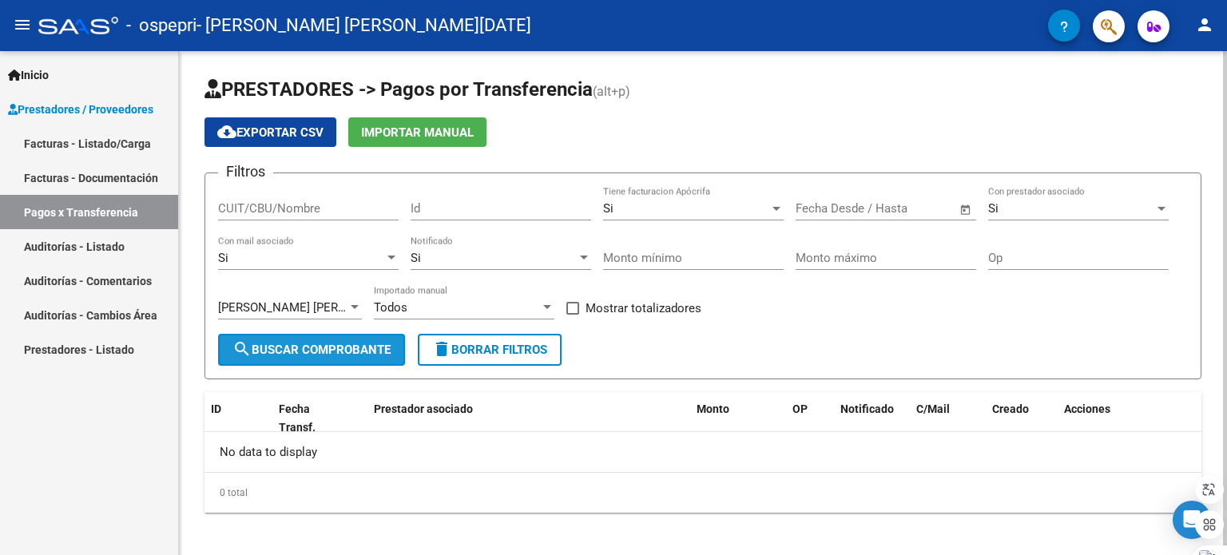
click at [340, 348] on span "search Buscar Comprobante" at bounding box center [312, 350] width 158 height 14
click at [571, 305] on span at bounding box center [573, 308] width 13 height 13
click at [572, 315] on input "Mostrar totalizadores" at bounding box center [572, 315] width 1 height 1
checkbox input "true"
click at [492, 311] on div "Todos" at bounding box center [457, 307] width 166 height 14
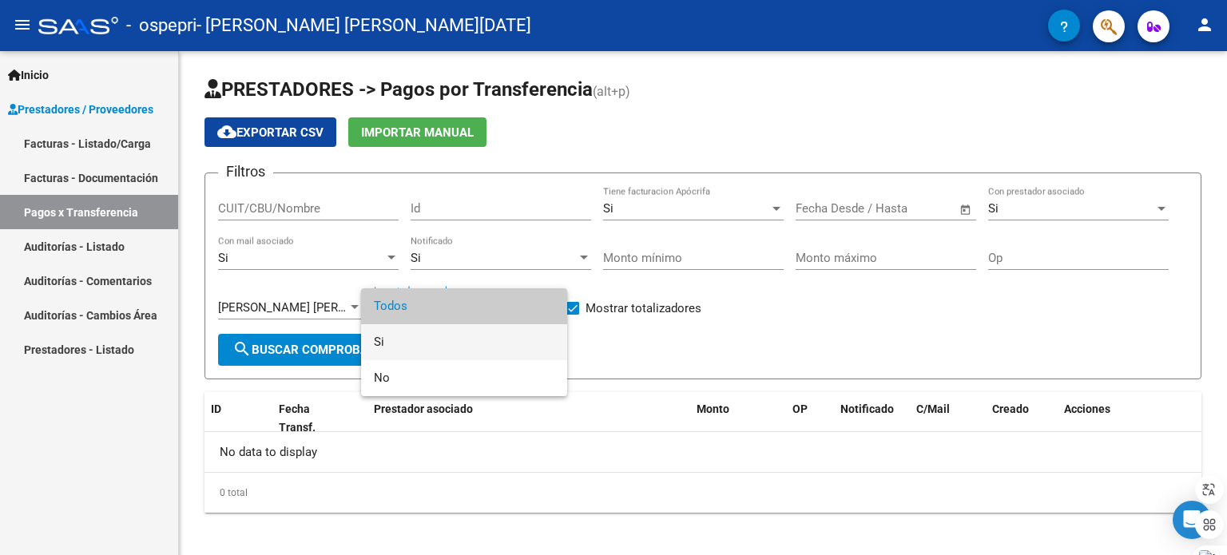
click at [483, 343] on span "Si" at bounding box center [464, 342] width 181 height 36
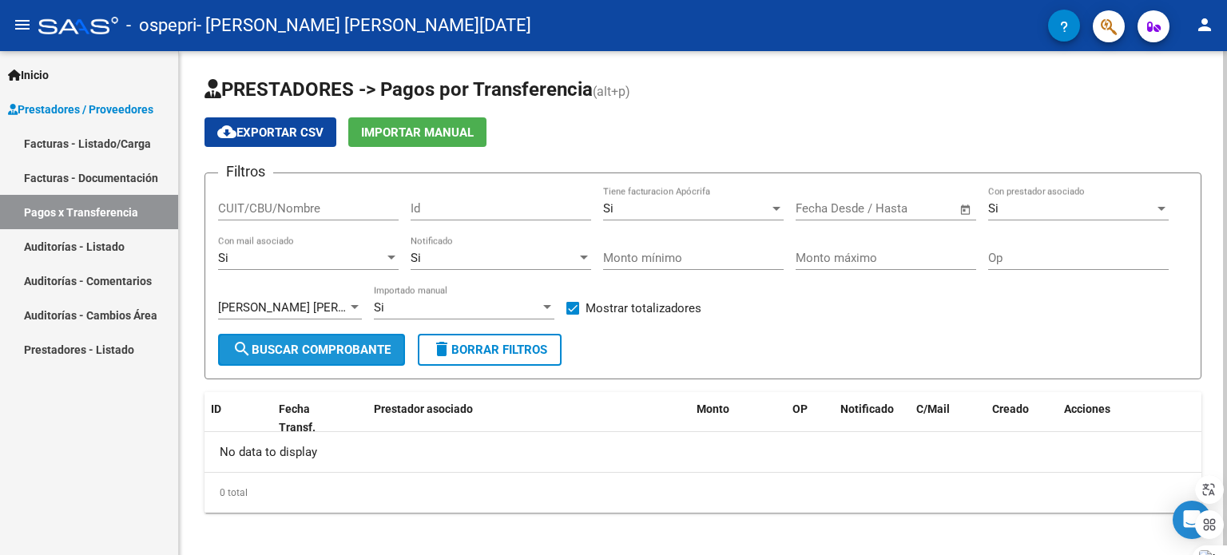
click at [350, 351] on span "search Buscar Comprobante" at bounding box center [312, 350] width 158 height 14
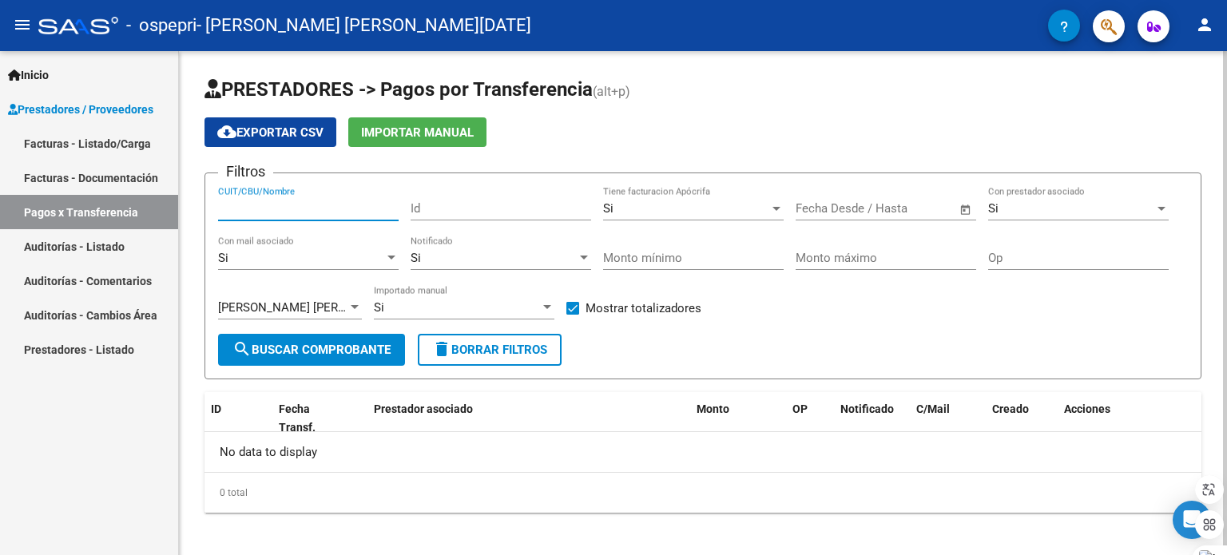
click at [307, 213] on input "CUIT/CBU/Nombre" at bounding box center [308, 208] width 181 height 14
type input "27363715414"
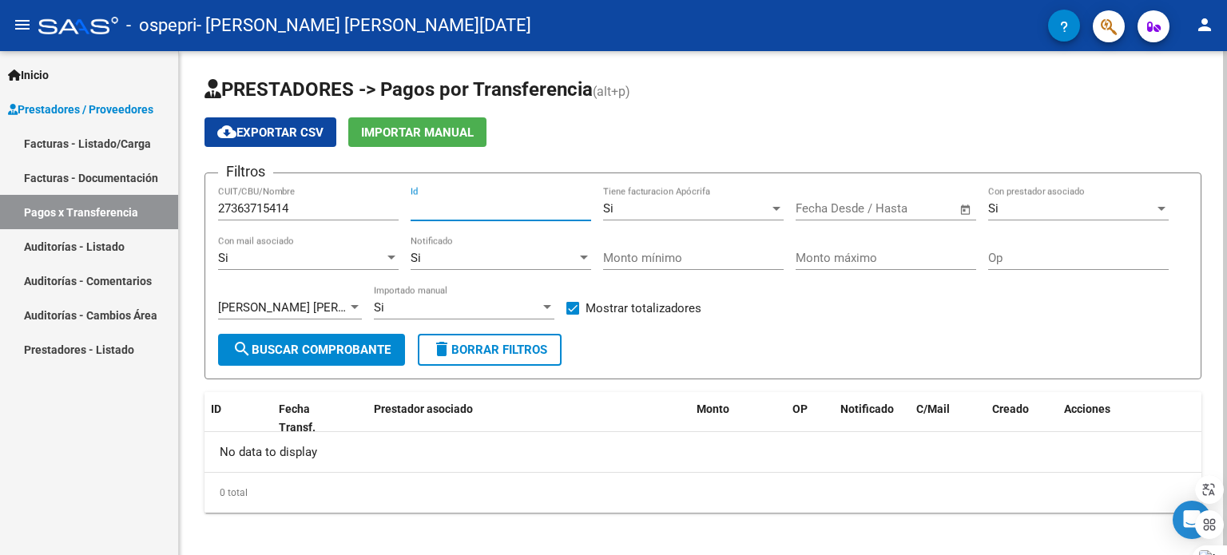
click at [489, 209] on input "Id" at bounding box center [501, 208] width 181 height 14
click at [970, 210] on span "Open calendar" at bounding box center [966, 209] width 38 height 38
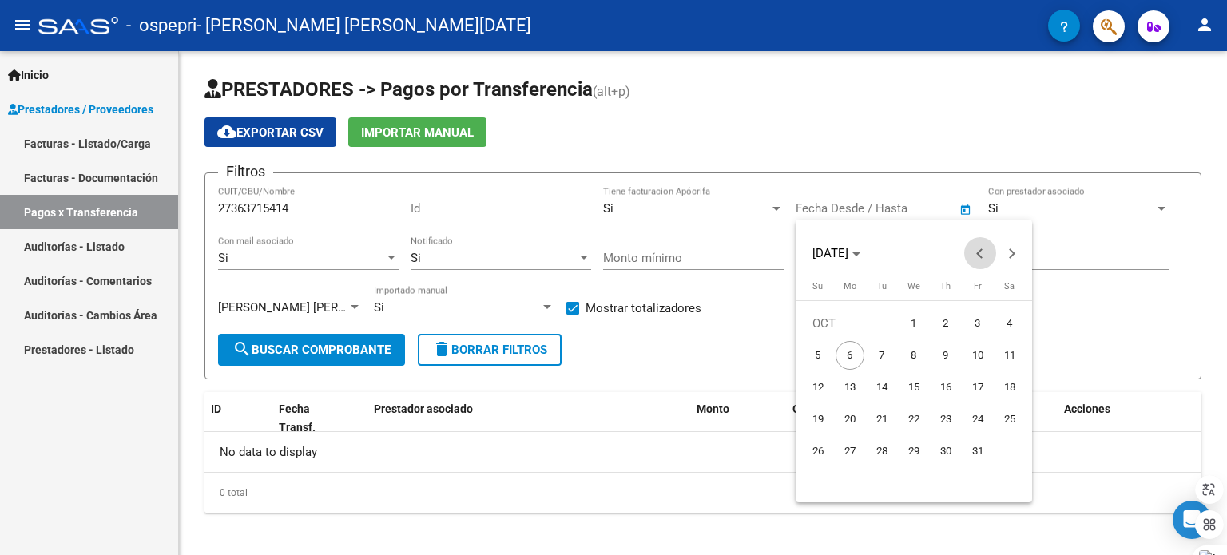
click at [978, 245] on span "Previous month" at bounding box center [980, 253] width 32 height 32
click at [883, 360] on span "1" at bounding box center [882, 355] width 29 height 29
type input "01/07/2025"
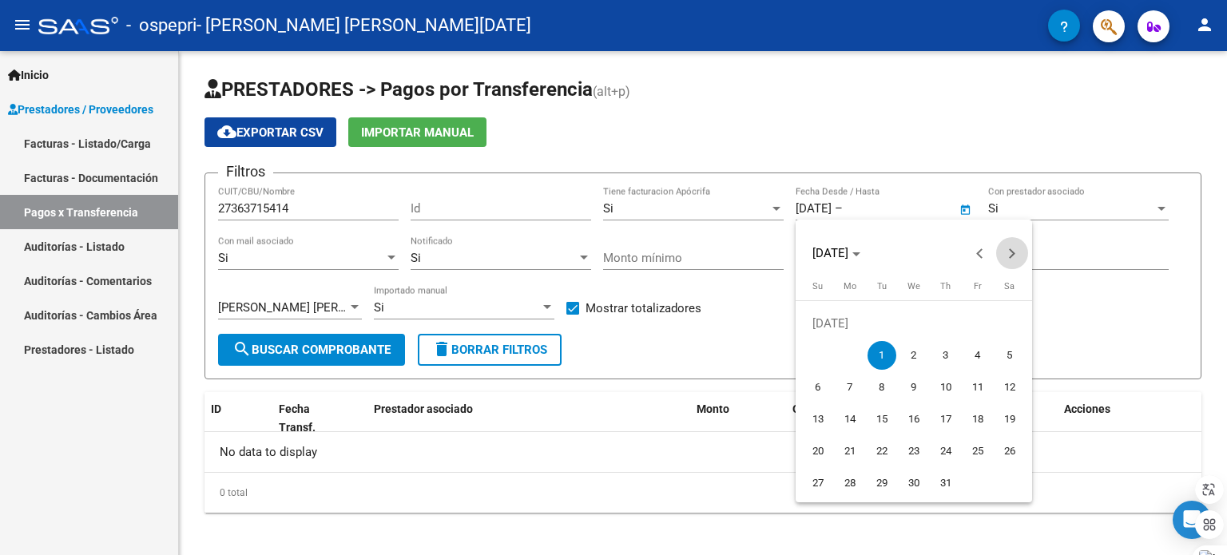
click at [1013, 251] on button "Next month" at bounding box center [1012, 253] width 32 height 32
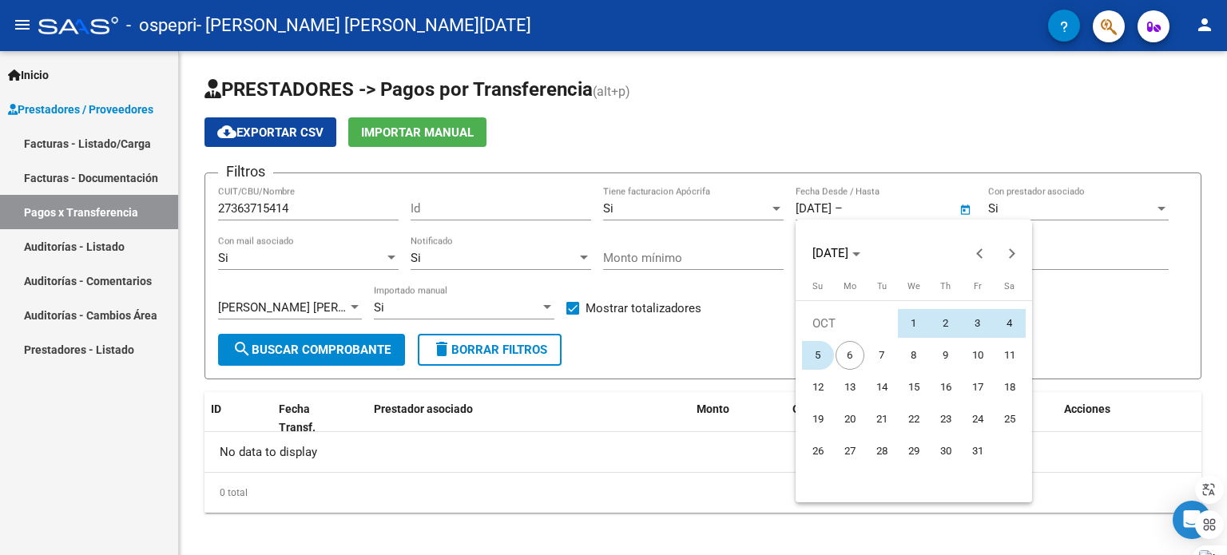
click at [817, 354] on span "5" at bounding box center [818, 355] width 29 height 29
type input "[DATE]"
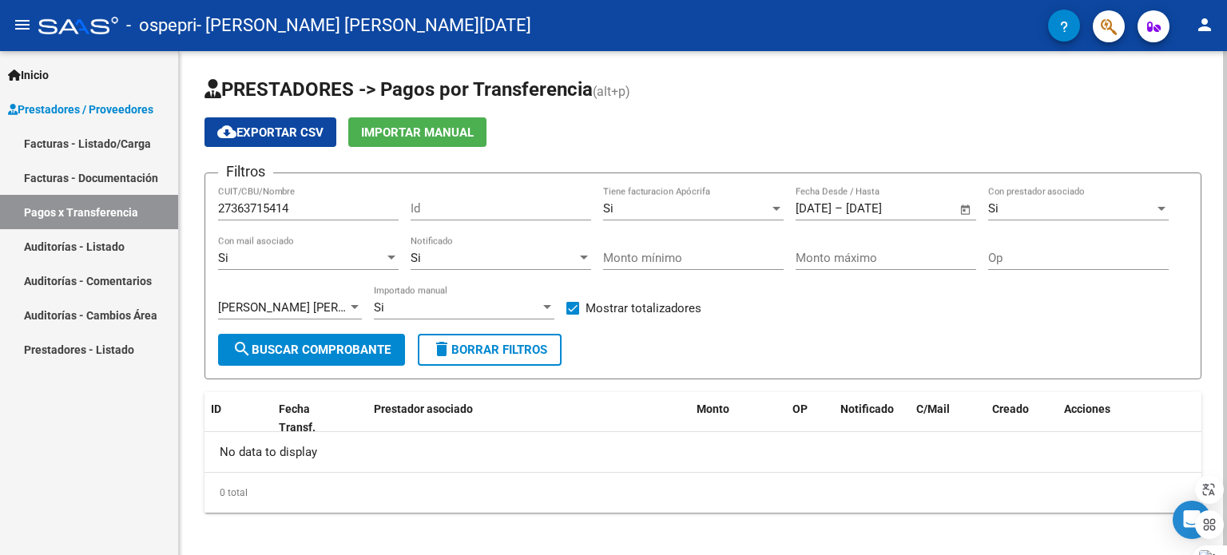
click at [378, 344] on span "search Buscar Comprobante" at bounding box center [312, 350] width 158 height 14
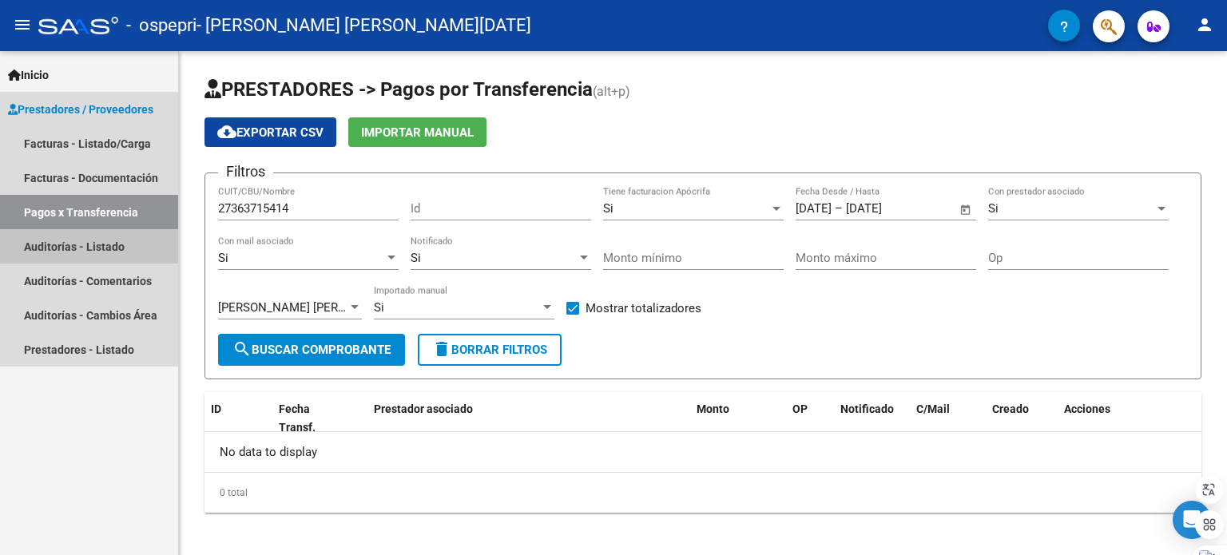
click at [77, 239] on link "Auditorías - Listado" at bounding box center [89, 246] width 178 height 34
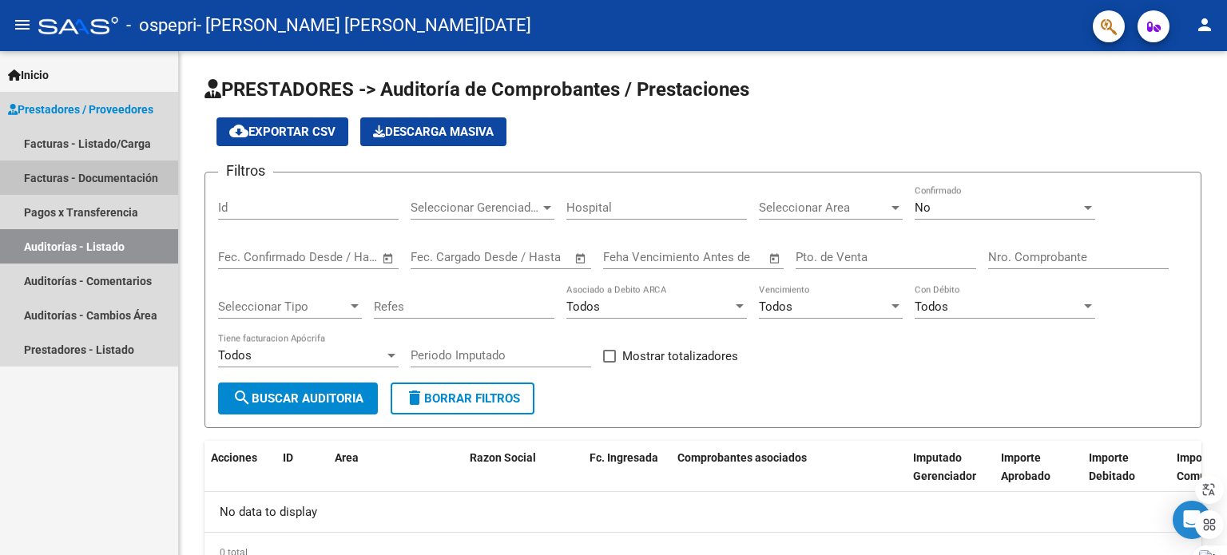
click at [93, 173] on link "Facturas - Documentación" at bounding box center [89, 178] width 178 height 34
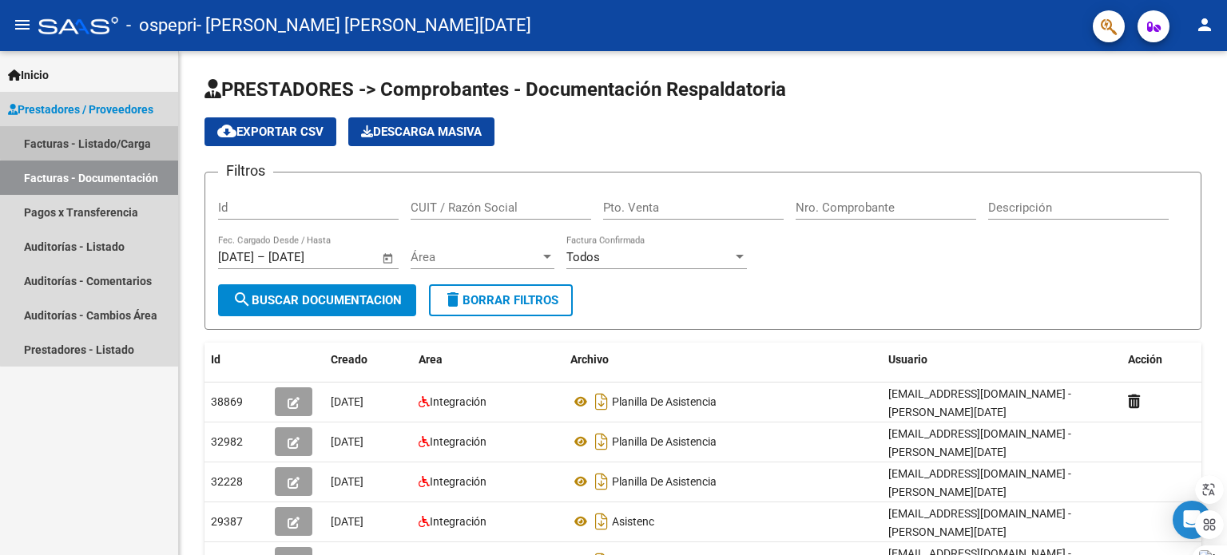
click at [93, 141] on link "Facturas - Listado/Carga" at bounding box center [89, 143] width 178 height 34
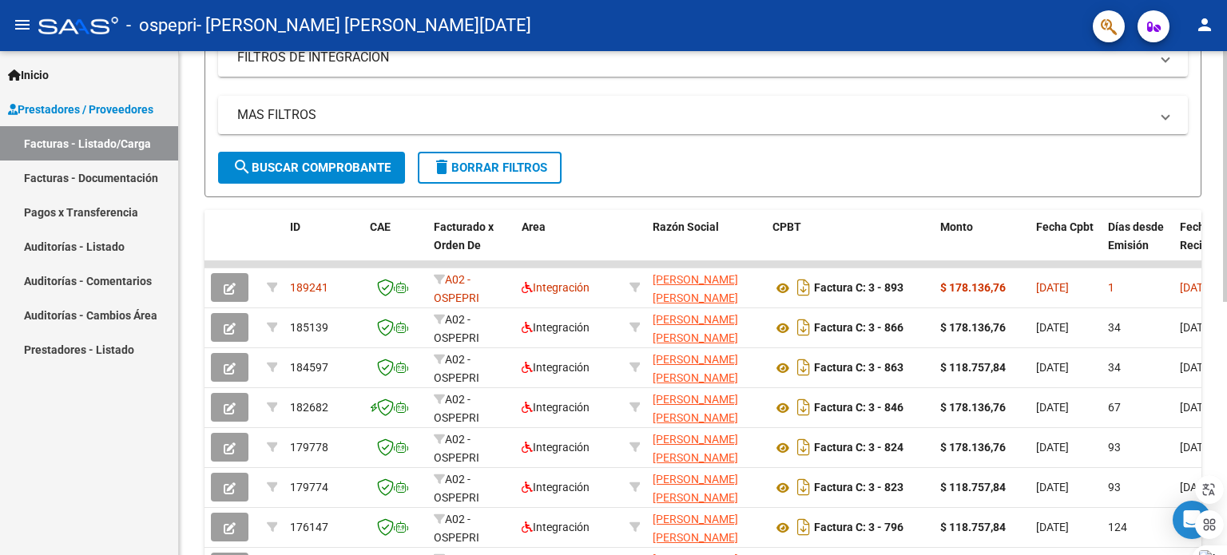
scroll to position [292, 0]
click at [1226, 280] on div at bounding box center [1225, 324] width 4 height 251
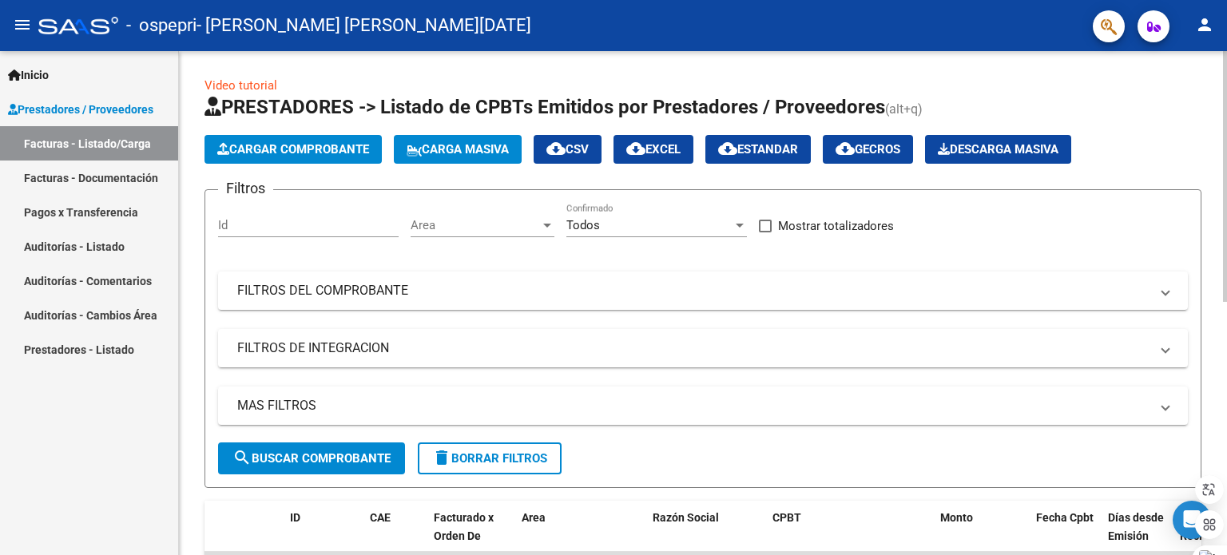
click at [1226, 56] on div at bounding box center [1225, 176] width 4 height 251
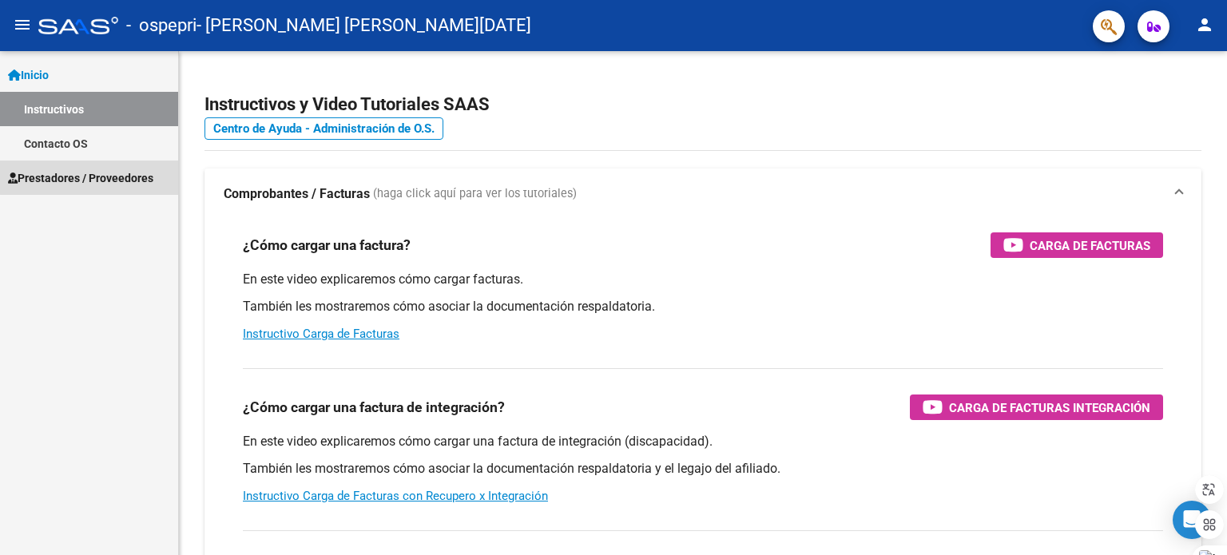
click at [134, 169] on span "Prestadores / Proveedores" at bounding box center [80, 178] width 145 height 18
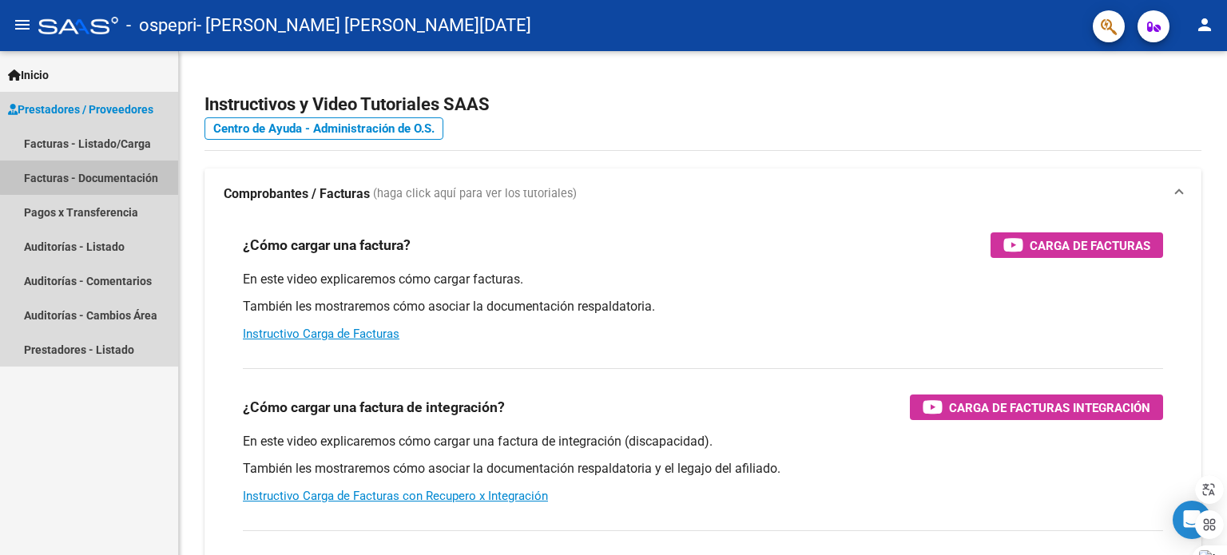
click at [134, 169] on link "Facturas - Documentación" at bounding box center [89, 178] width 178 height 34
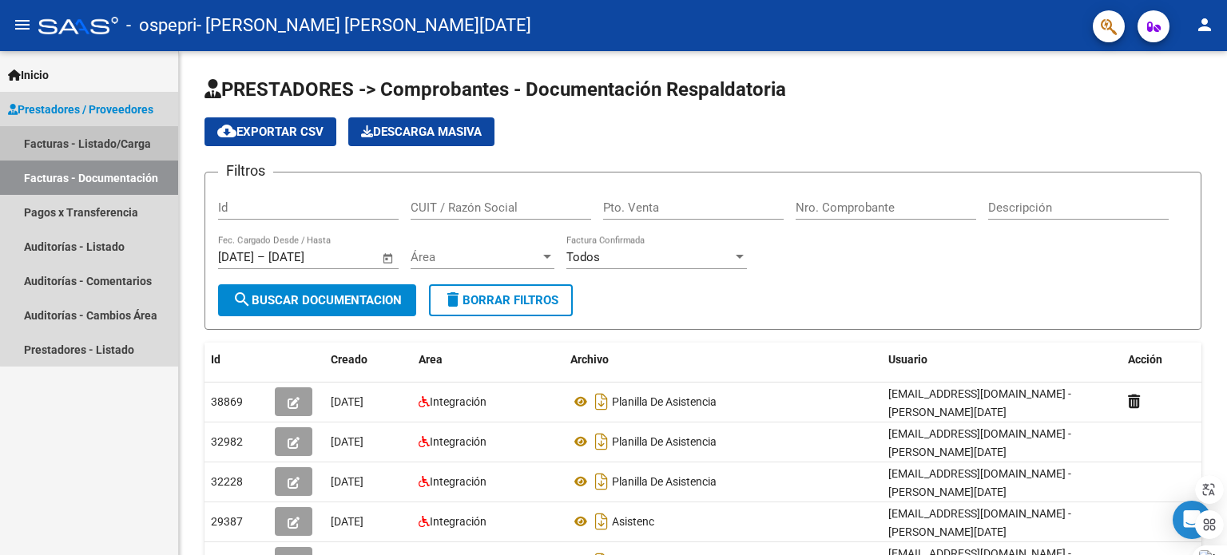
click at [119, 149] on link "Facturas - Listado/Carga" at bounding box center [89, 143] width 178 height 34
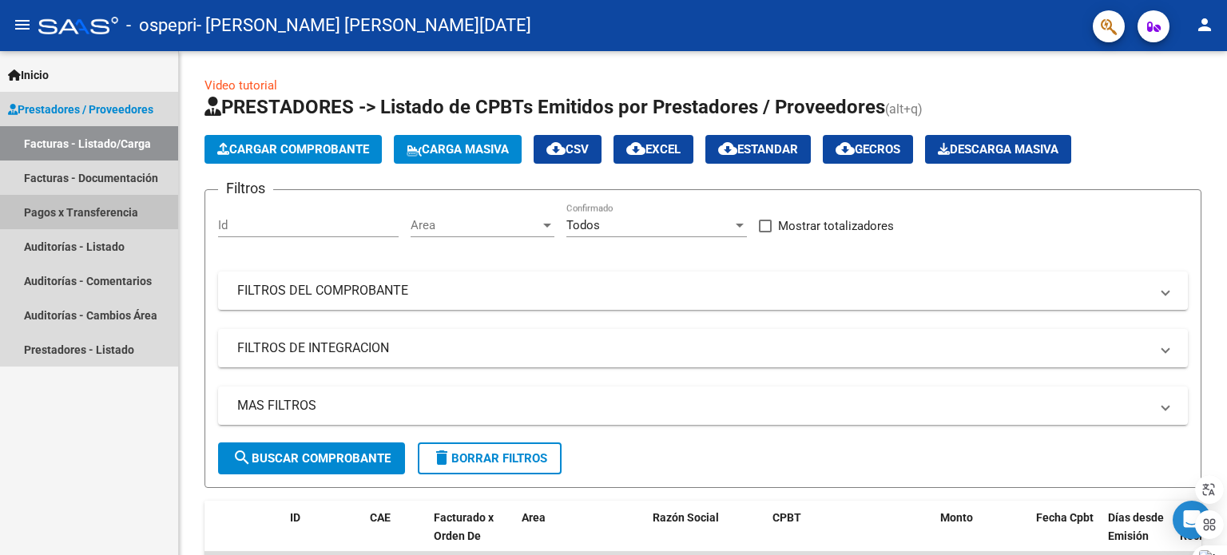
click at [115, 200] on link "Pagos x Transferencia" at bounding box center [89, 212] width 178 height 34
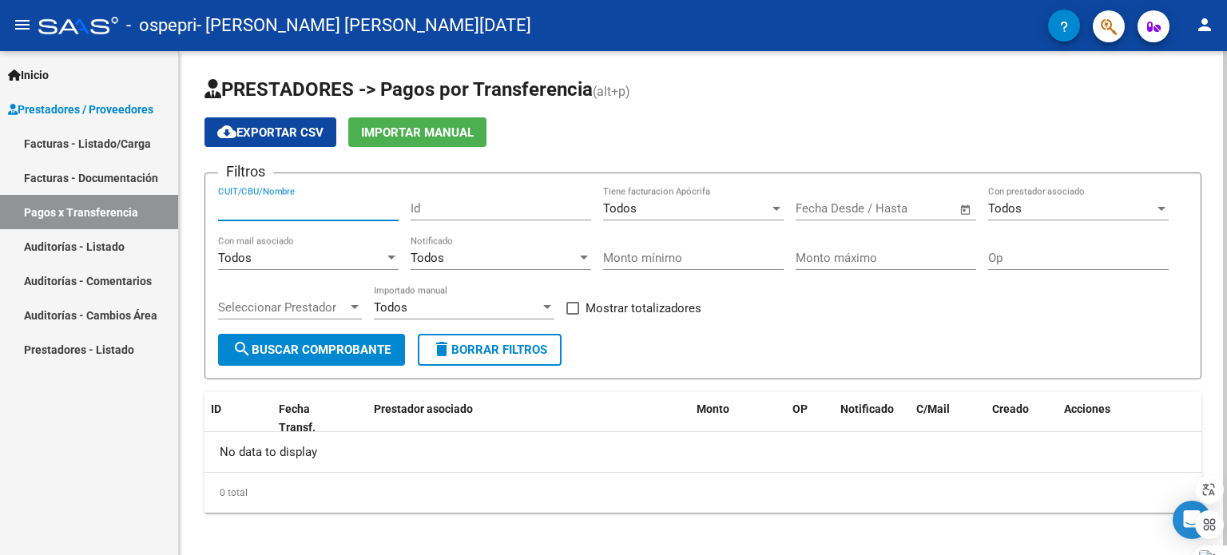
click at [300, 201] on input "CUIT/CBU/Nombre" at bounding box center [308, 208] width 181 height 14
type input "27-36371541-4"
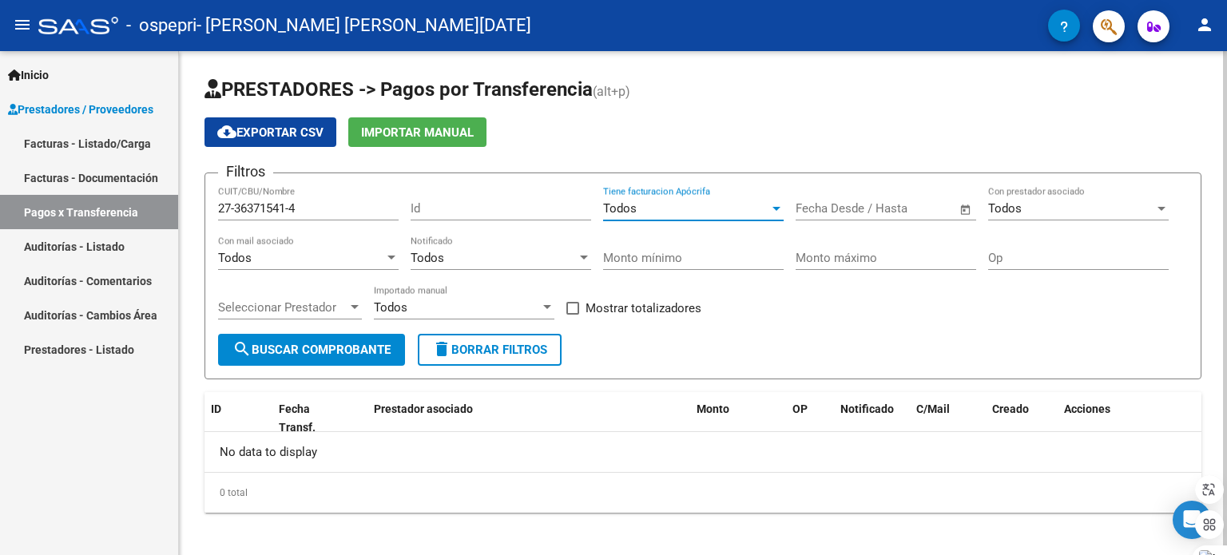
click at [690, 210] on div "Todos" at bounding box center [686, 208] width 166 height 14
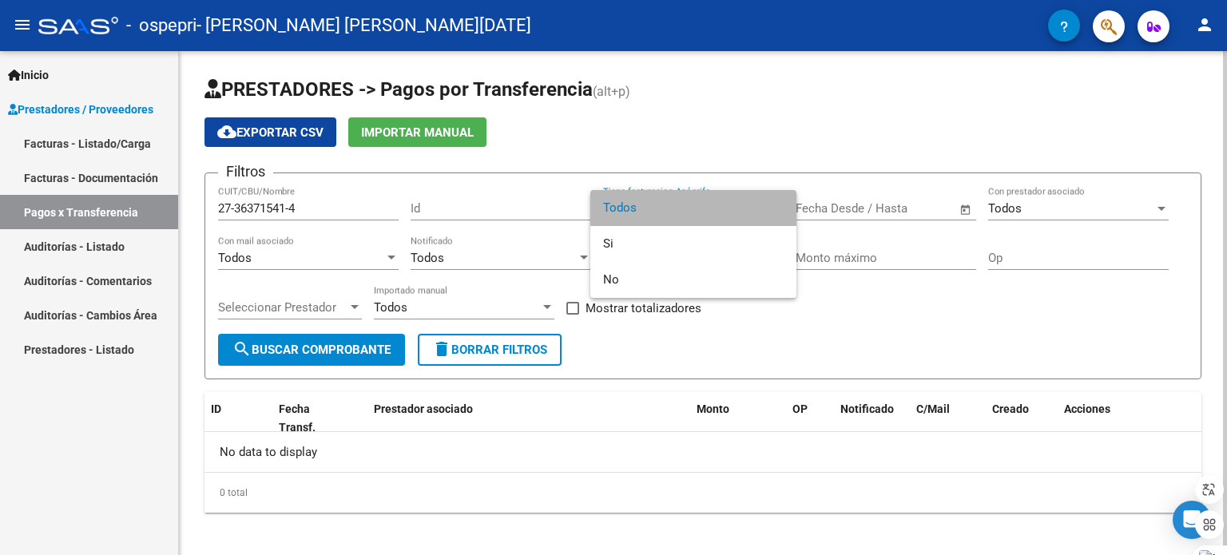
click at [690, 210] on span "Todos" at bounding box center [693, 208] width 181 height 36
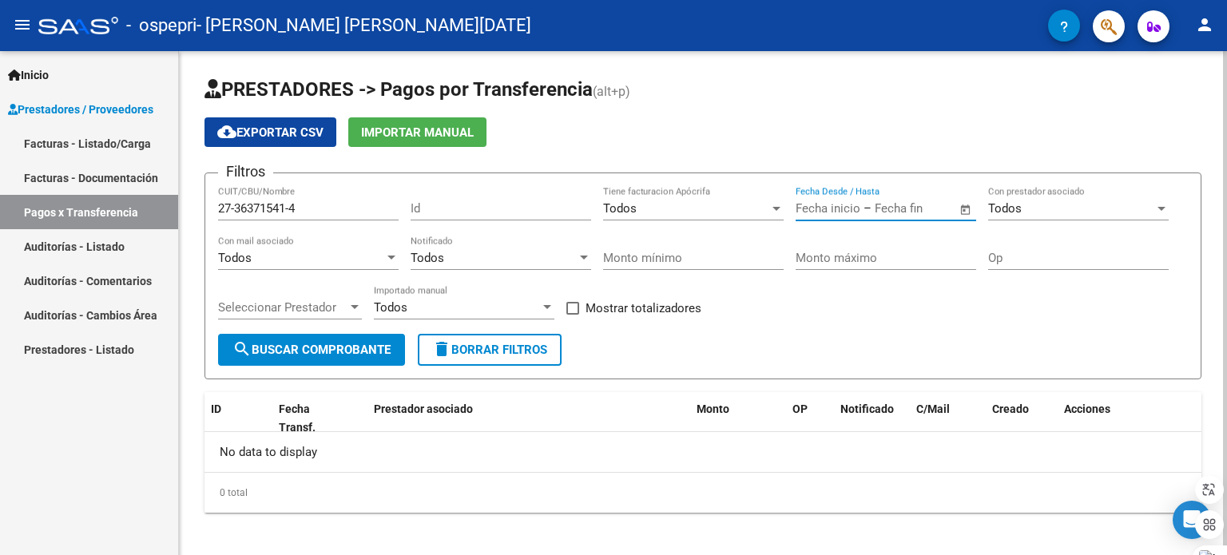
click at [815, 209] on input "text" at bounding box center [828, 208] width 65 height 14
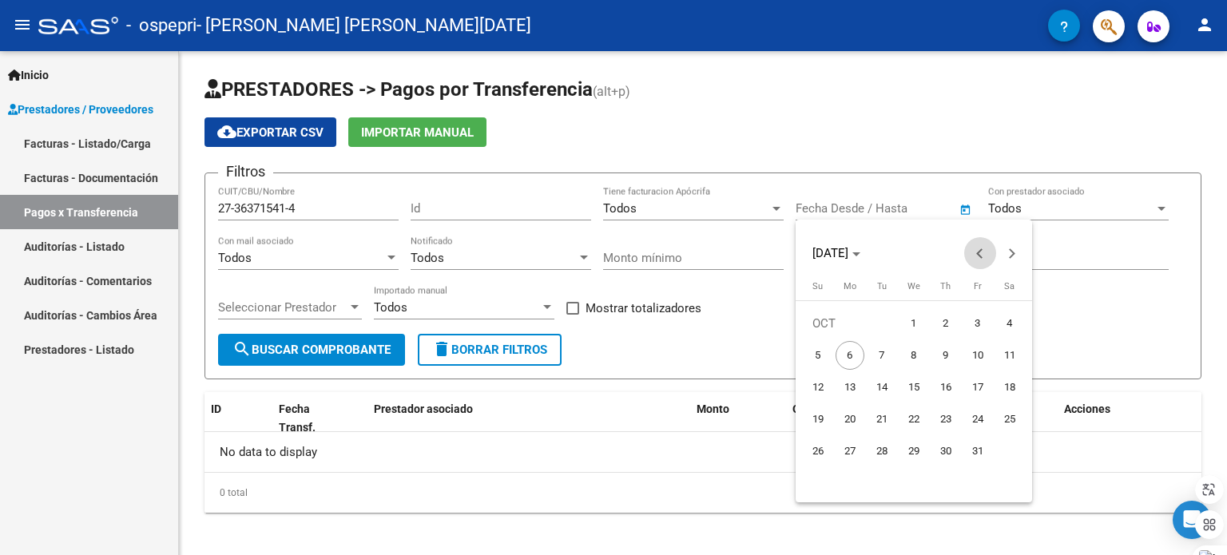
click at [974, 253] on span "Previous month" at bounding box center [980, 253] width 32 height 32
click at [819, 349] on span "1" at bounding box center [818, 355] width 29 height 29
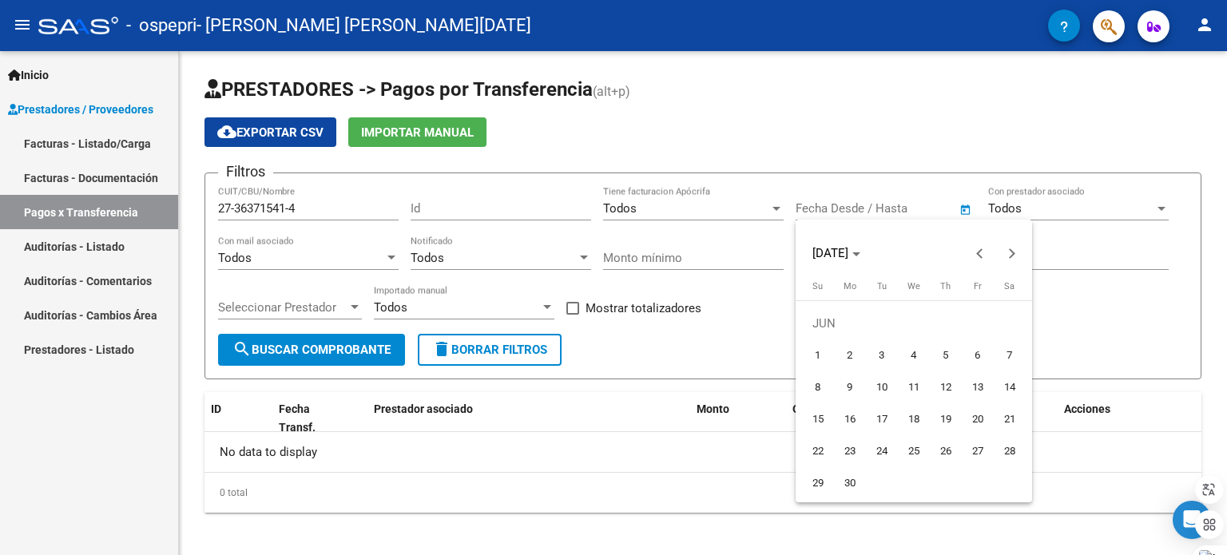
type input "[DATE]"
click at [1019, 251] on span "Next month" at bounding box center [1012, 253] width 32 height 32
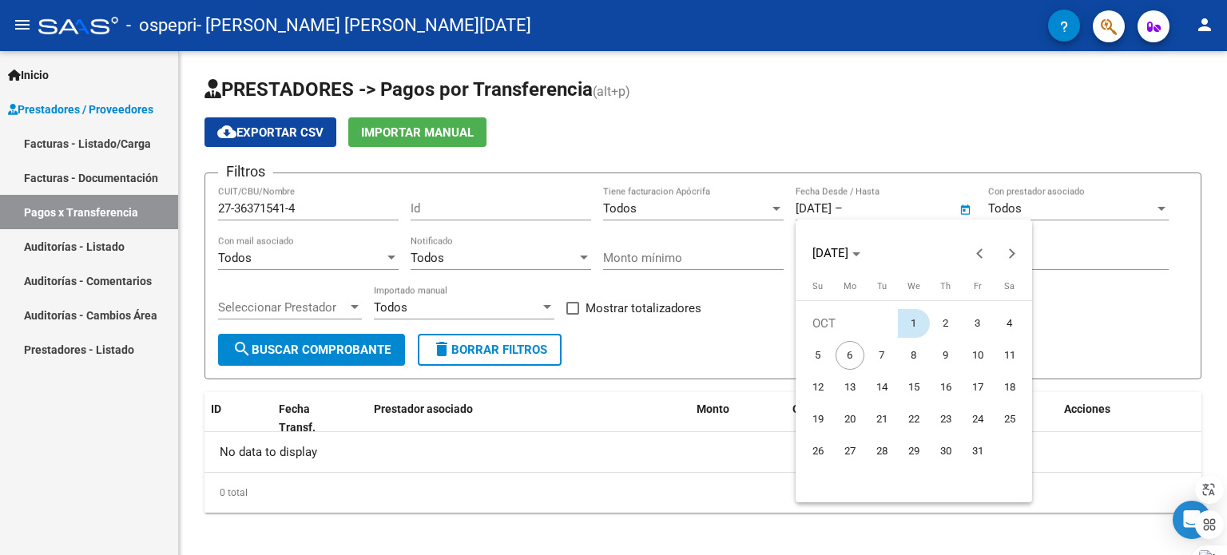
click at [908, 324] on span "1" at bounding box center [914, 323] width 29 height 29
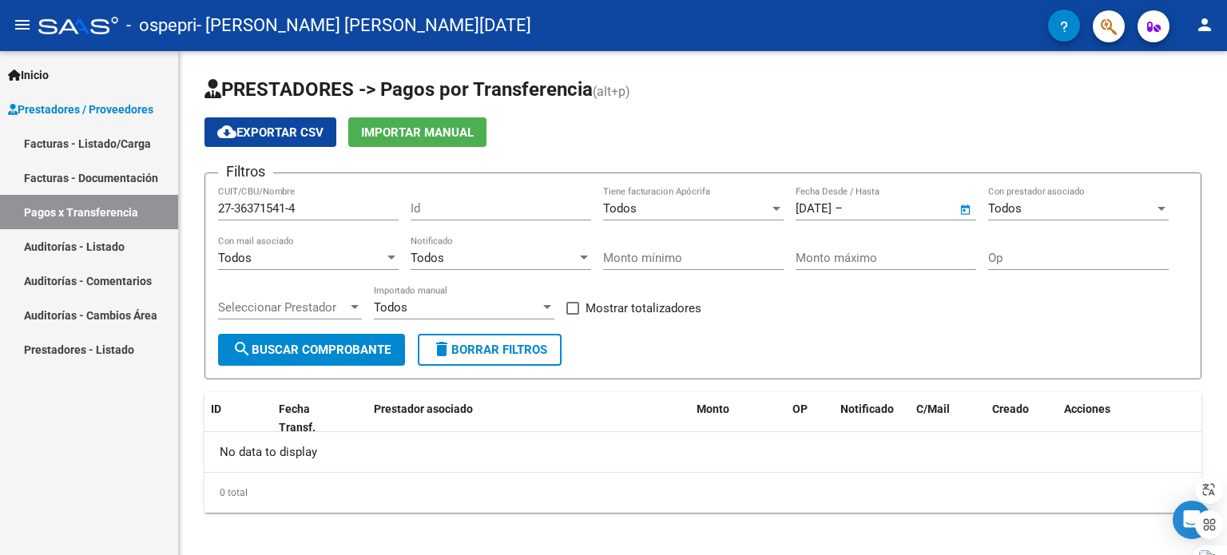
type input "[DATE]"
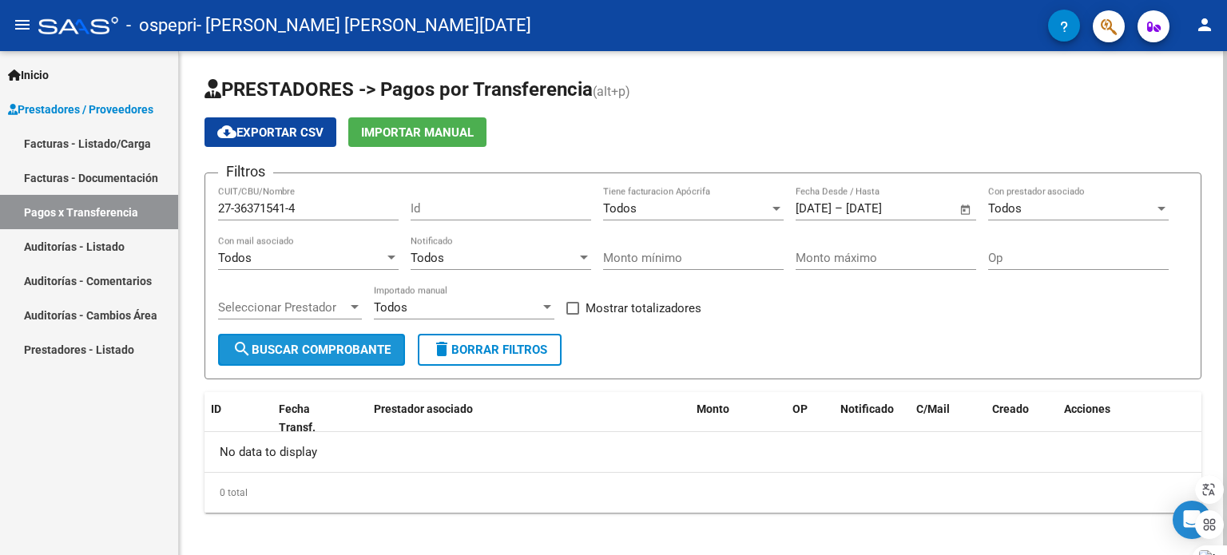
click at [355, 348] on span "search Buscar Comprobante" at bounding box center [312, 350] width 158 height 14
click at [572, 305] on span at bounding box center [573, 308] width 13 height 13
click at [572, 315] on input "Mostrar totalizadores" at bounding box center [572, 315] width 1 height 1
checkbox input "true"
click at [390, 347] on span "search Buscar Comprobante" at bounding box center [312, 350] width 158 height 14
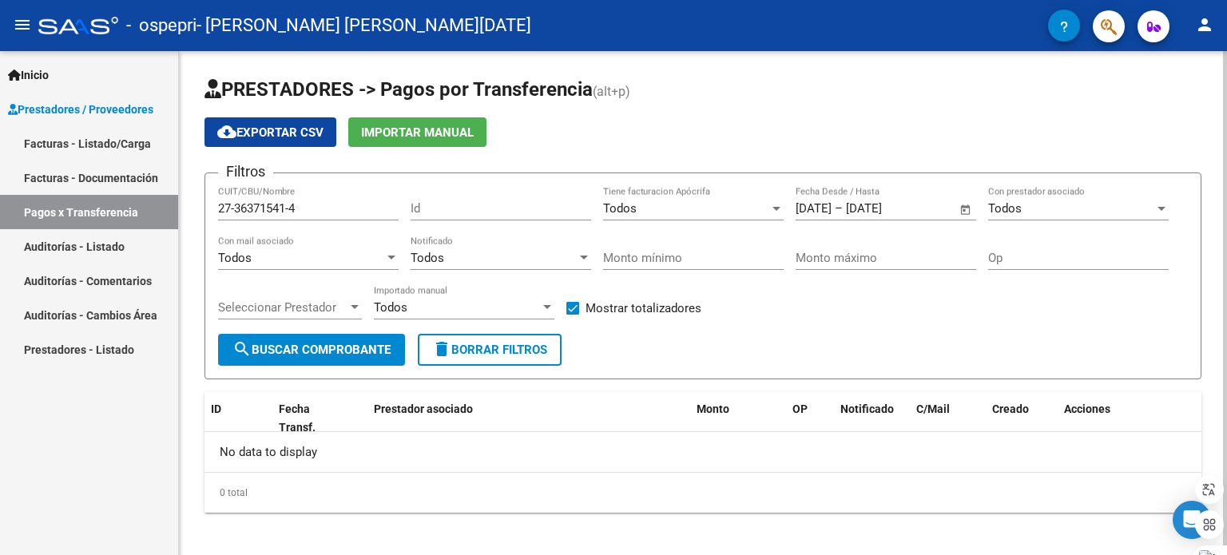
click at [457, 348] on span "delete Borrar Filtros" at bounding box center [489, 350] width 115 height 14
checkbox input "false"
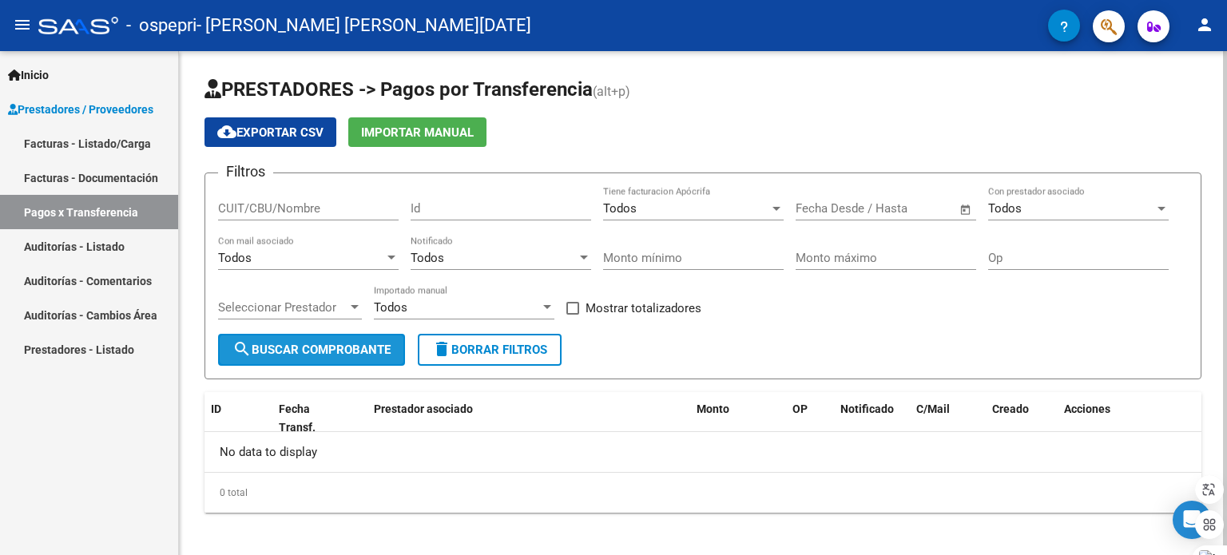
click at [355, 357] on button "search Buscar Comprobante" at bounding box center [311, 350] width 187 height 32
click at [345, 245] on div "Todos Con mail asociado" at bounding box center [308, 253] width 181 height 34
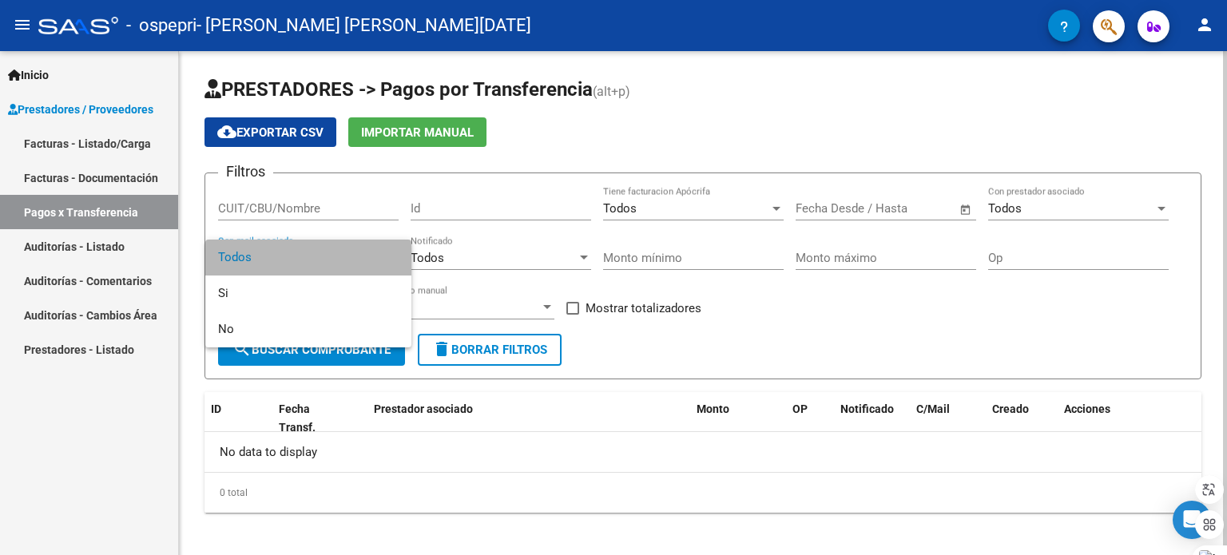
click at [345, 245] on span "Todos" at bounding box center [308, 258] width 181 height 36
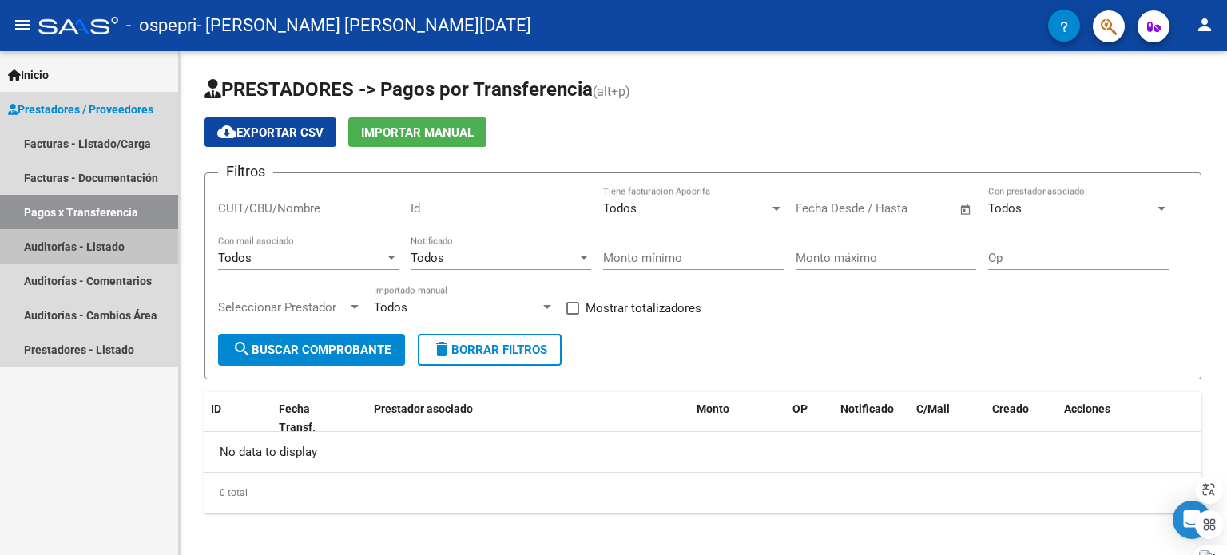
click at [124, 244] on link "Auditorías - Listado" at bounding box center [89, 246] width 178 height 34
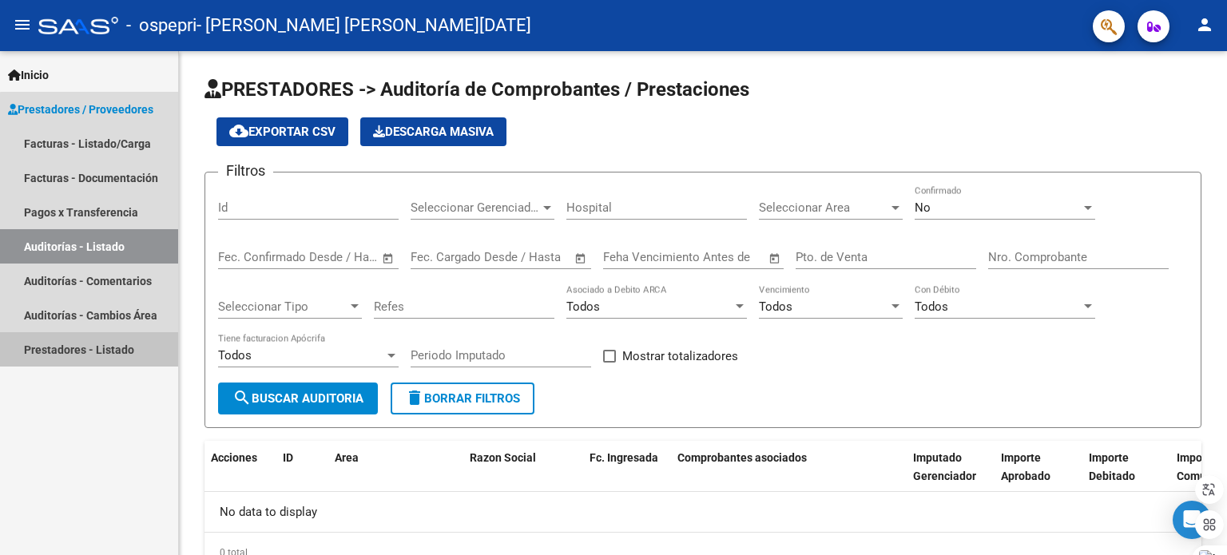
click at [141, 347] on link "Prestadores - Listado" at bounding box center [89, 349] width 178 height 34
